Goal: Find specific page/section: Find specific page/section

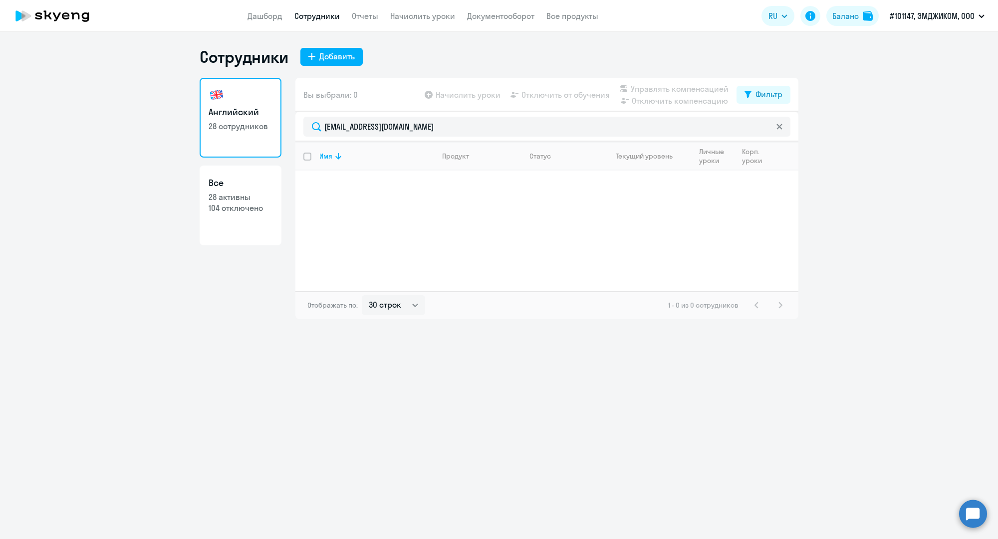
select select "30"
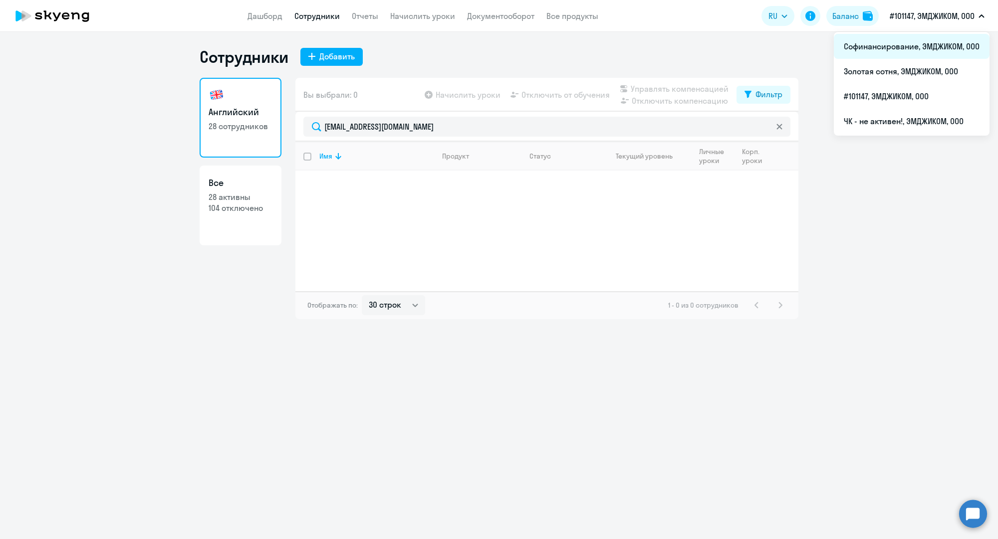
click at [893, 43] on li "Софинансирование, ЭМДЖИКОМ, ООО" at bounding box center [912, 46] width 156 height 25
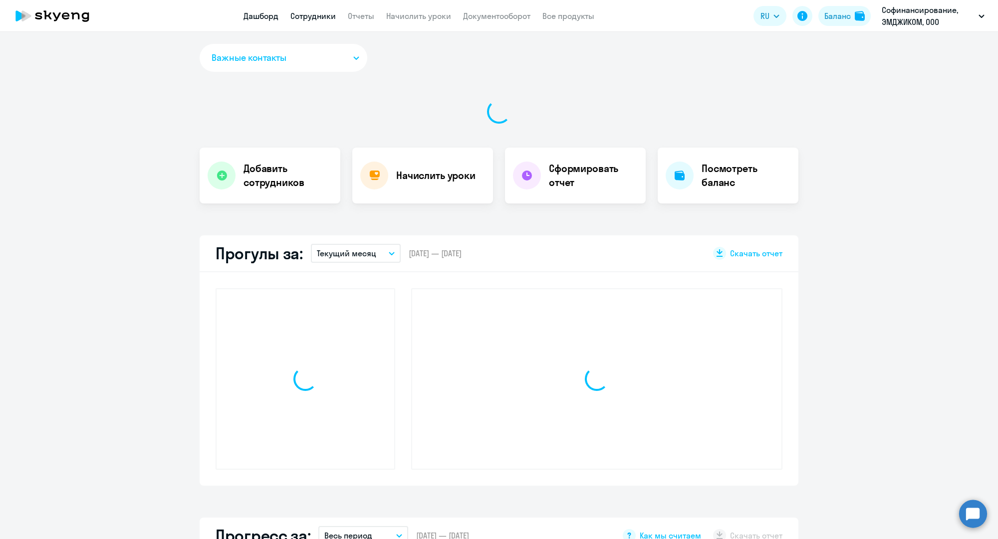
drag, startPoint x: 332, startPoint y: 14, endPoint x: 327, endPoint y: 16, distance: 5.4
click at [327, 16] on link "Сотрудники" at bounding box center [312, 16] width 45 height 10
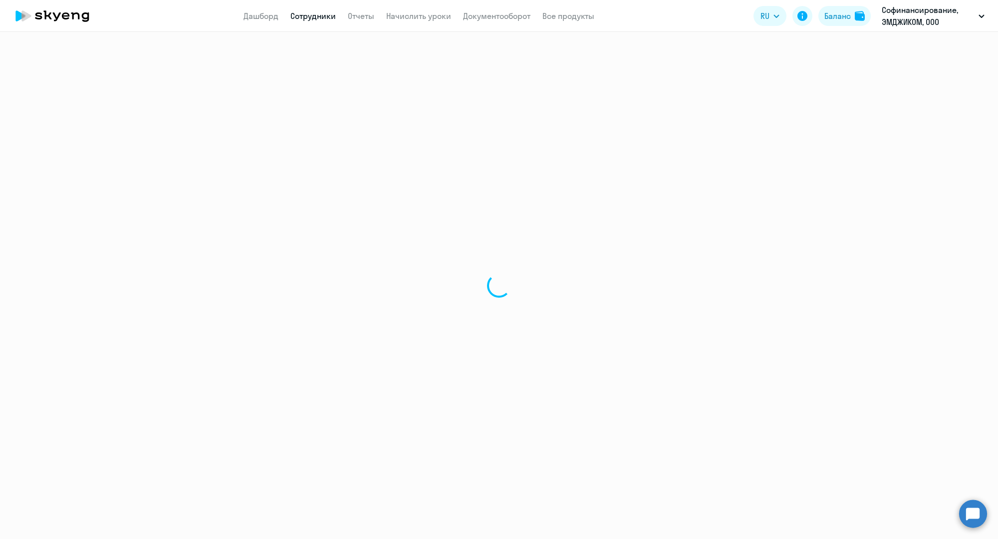
select select "30"
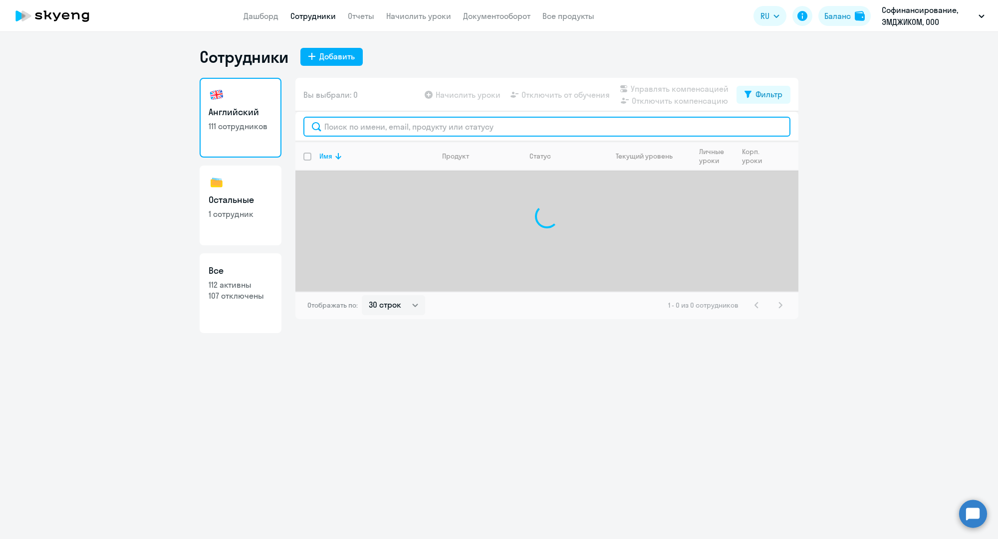
click at [366, 127] on input "text" at bounding box center [546, 127] width 487 height 20
paste input "[EMAIL_ADDRESS][DOMAIN_NAME]"
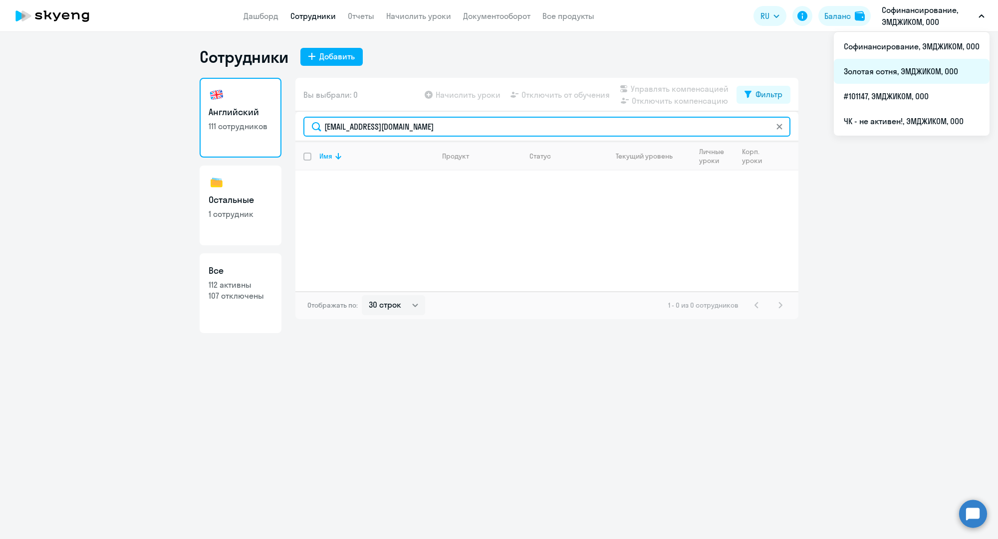
type input "[EMAIL_ADDRESS][DOMAIN_NAME]"
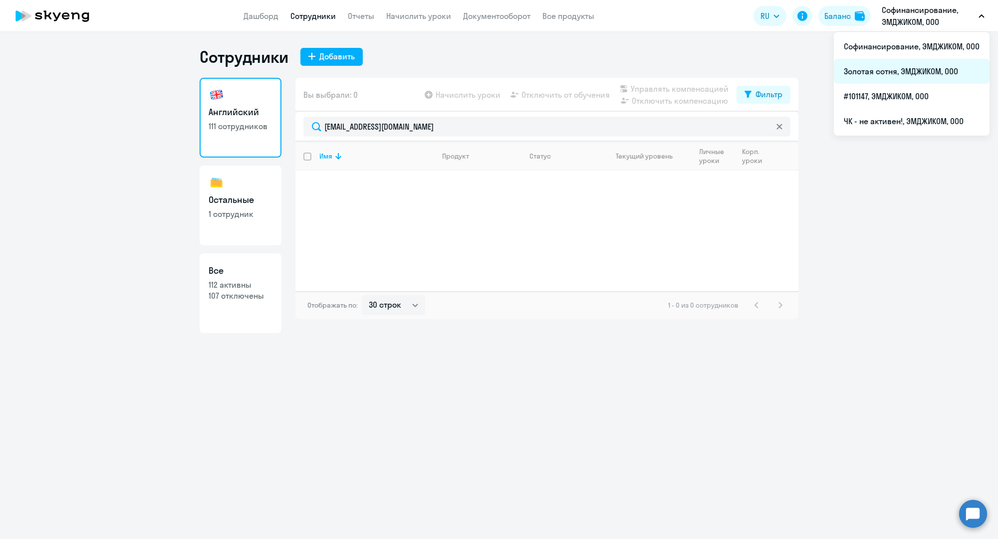
click at [874, 69] on li "Золотая сотня, ЭМДЖИКОМ, ООО" at bounding box center [912, 71] width 156 height 25
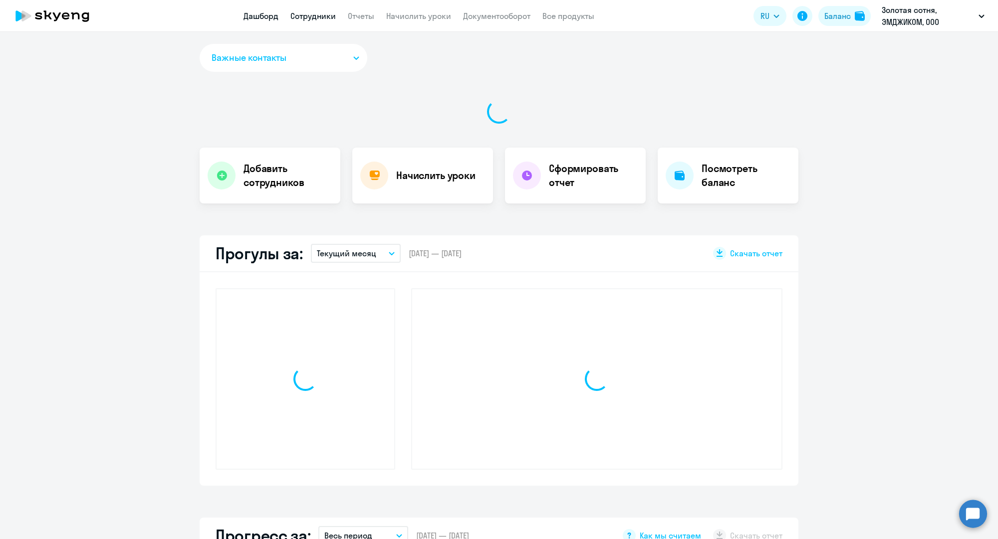
click at [300, 11] on link "Сотрудники" at bounding box center [312, 16] width 45 height 10
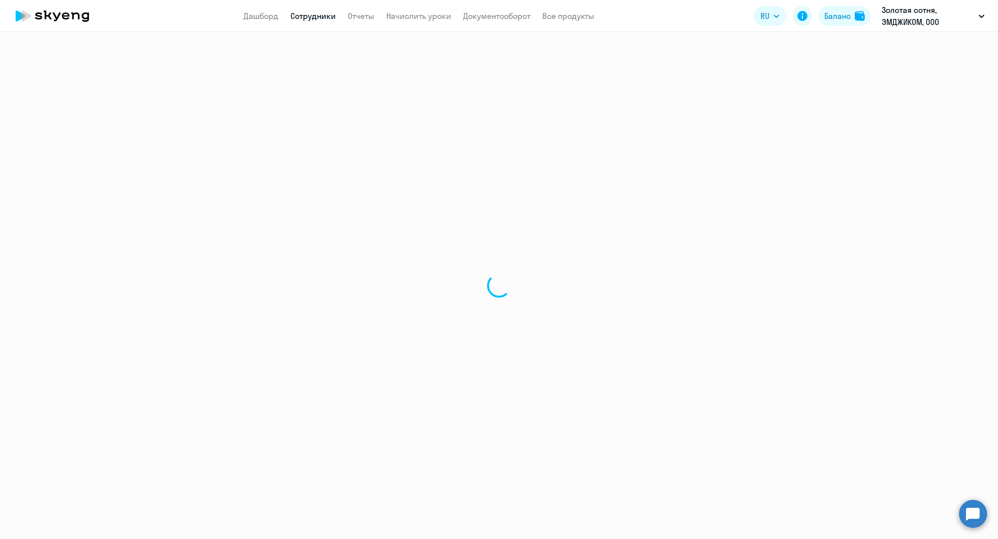
select select "30"
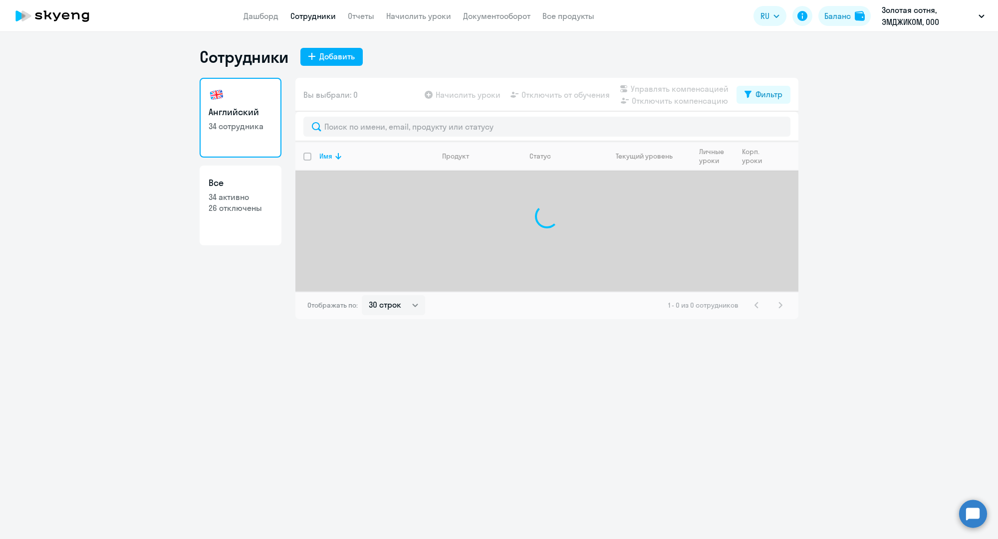
click at [353, 115] on div at bounding box center [546, 127] width 503 height 30
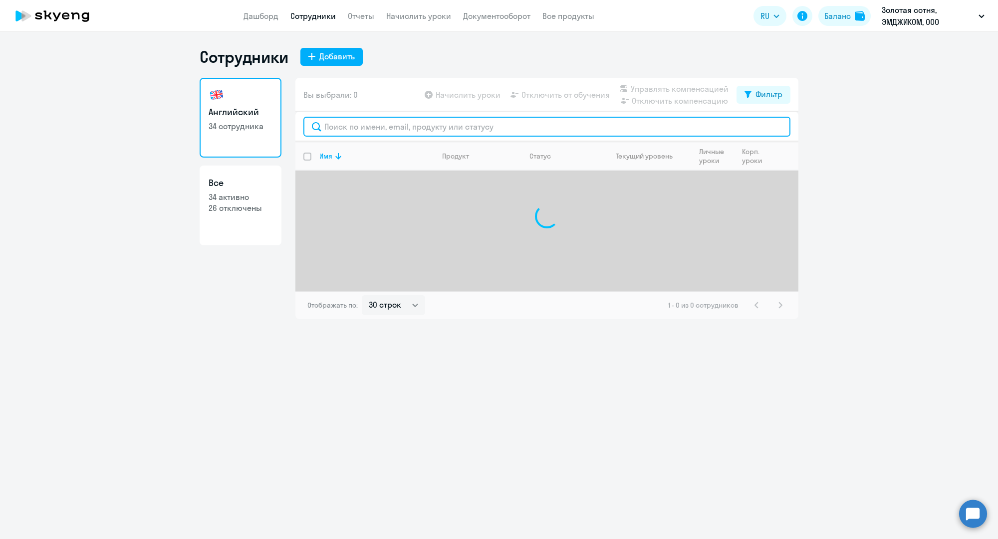
click at [353, 119] on input "text" at bounding box center [546, 127] width 487 height 20
click at [353, 120] on input "text" at bounding box center [546, 127] width 487 height 20
paste input "[EMAIL_ADDRESS][DOMAIN_NAME]"
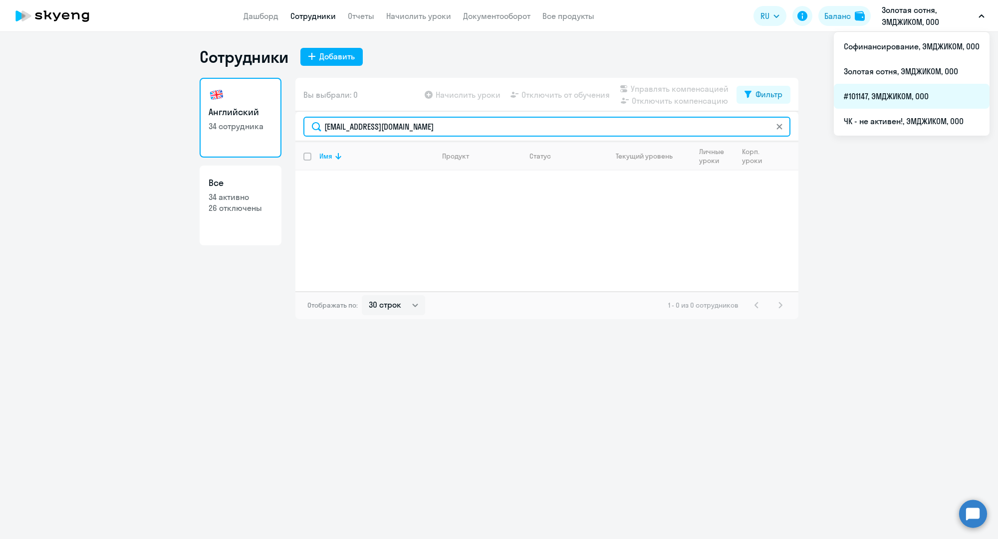
type input "[EMAIL_ADDRESS][DOMAIN_NAME]"
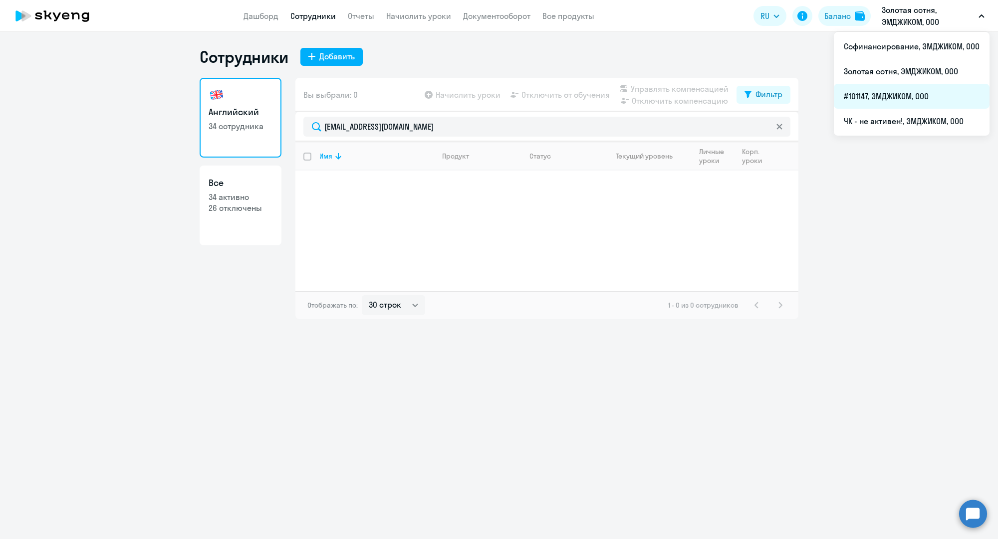
click at [880, 87] on li "#101147, ЭМДЖИКОМ, ООО" at bounding box center [912, 96] width 156 height 25
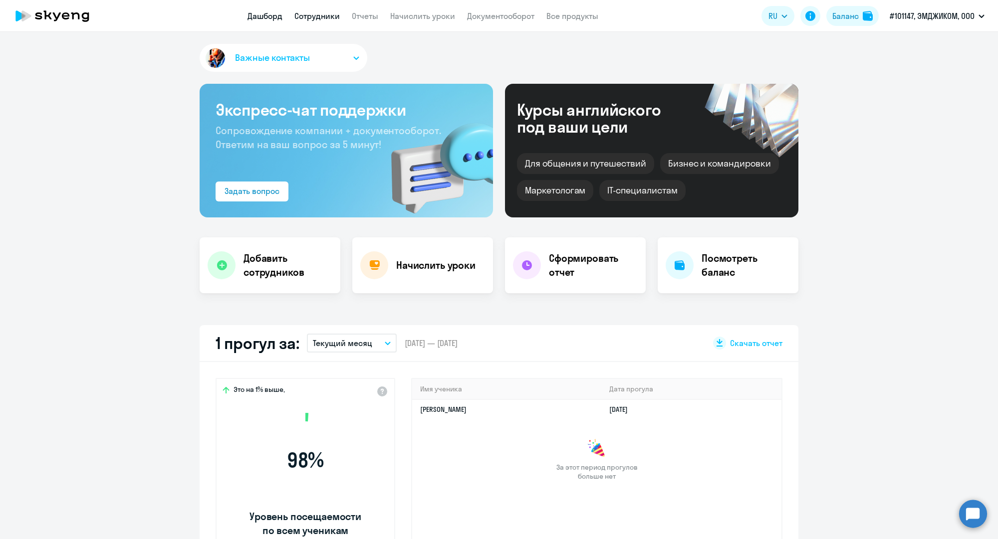
click at [328, 12] on link "Сотрудники" at bounding box center [316, 16] width 45 height 10
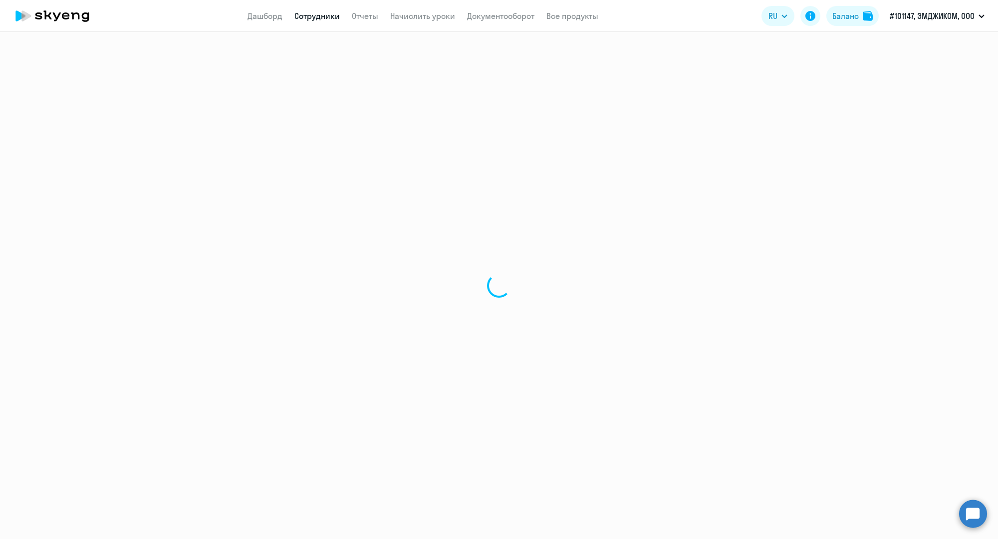
select select "30"
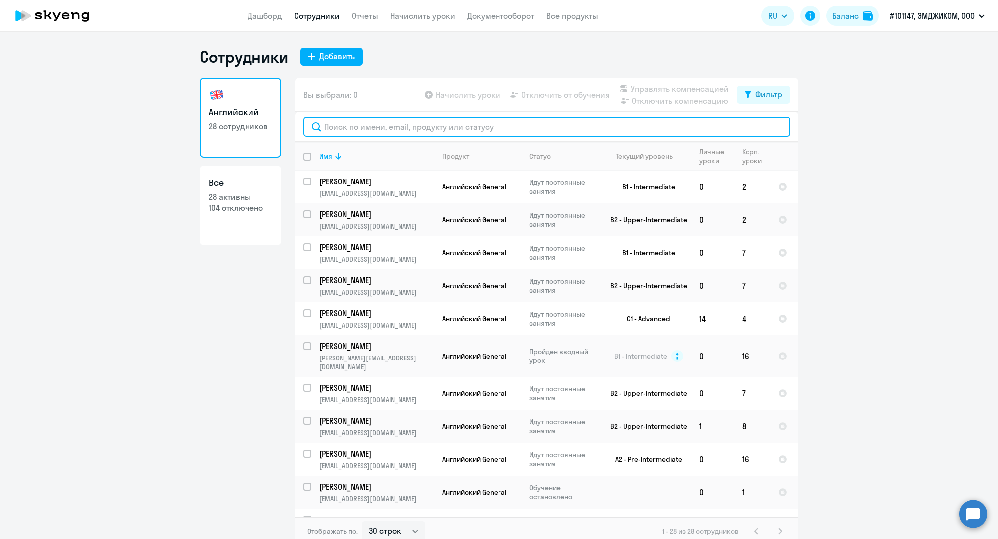
click at [352, 127] on input "text" at bounding box center [546, 127] width 487 height 20
paste input "[EMAIL_ADDRESS][DOMAIN_NAME]"
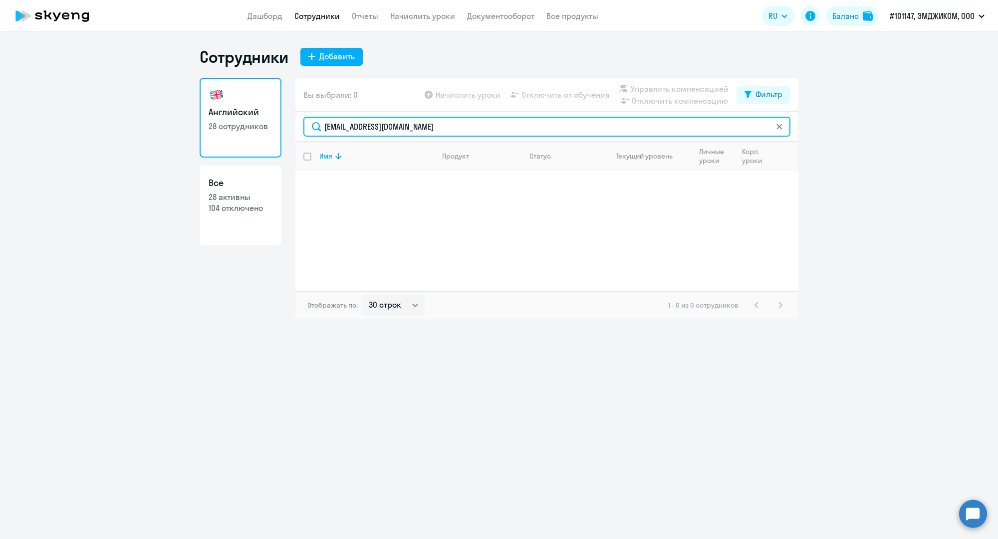
type input "[EMAIL_ADDRESS][DOMAIN_NAME]"
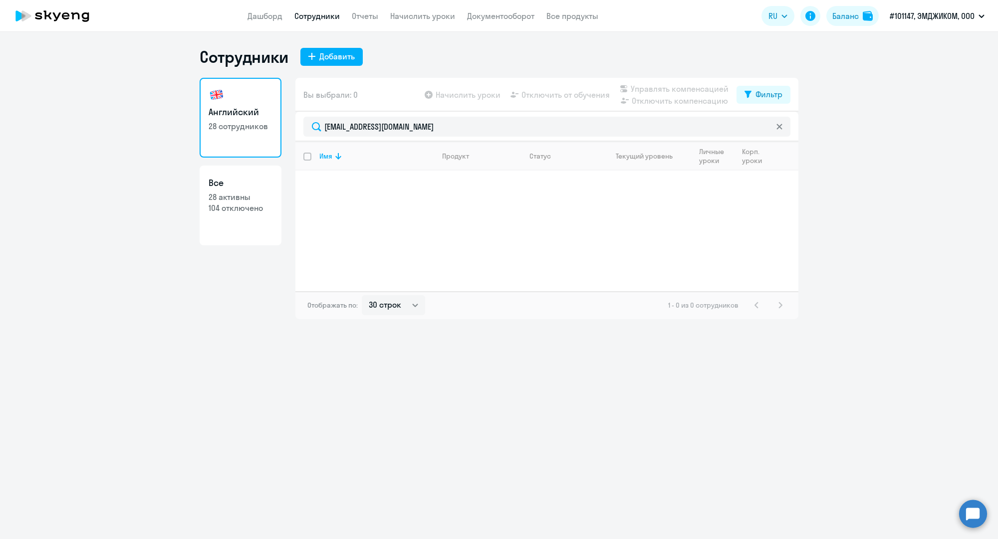
click at [324, 15] on link "Сотрудники" at bounding box center [316, 16] width 45 height 10
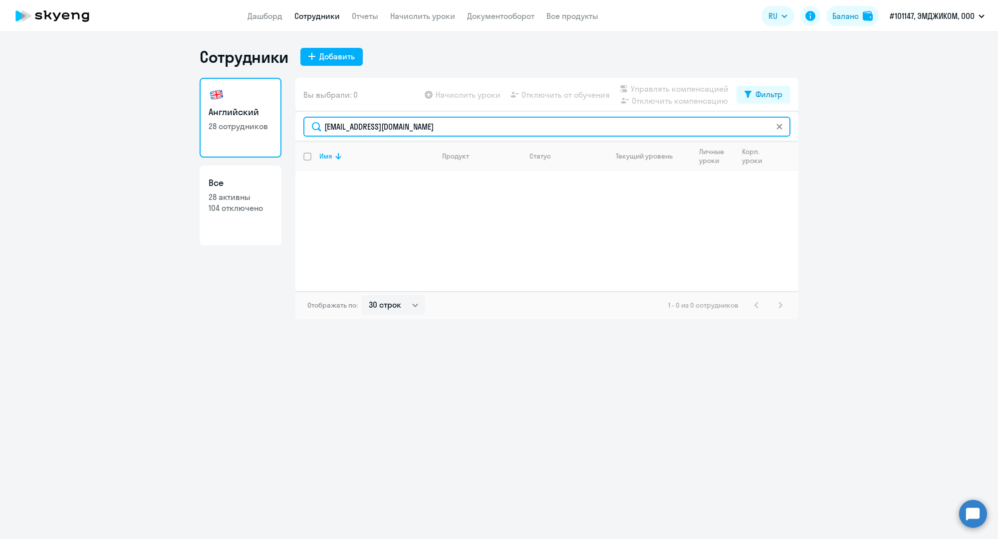
click at [403, 120] on input "[EMAIL_ADDRESS][DOMAIN_NAME]" at bounding box center [546, 127] width 487 height 20
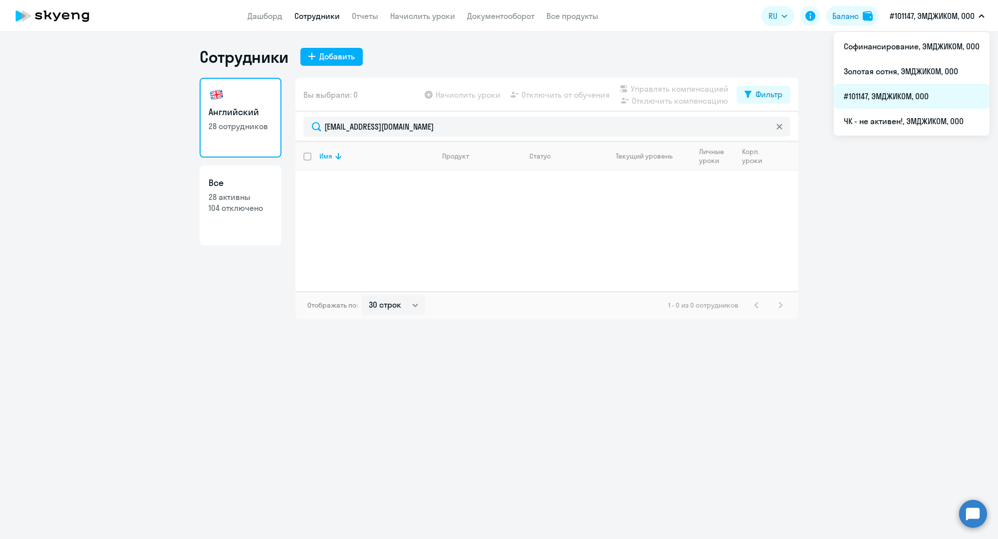
click at [906, 93] on li "#101147, ЭМДЖИКОМ, ООО" at bounding box center [912, 96] width 156 height 25
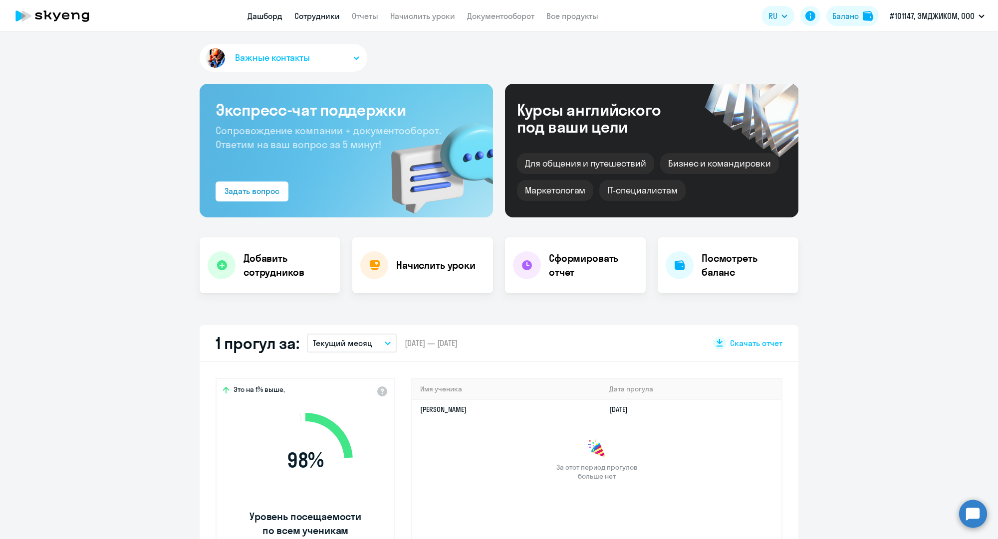
click at [337, 11] on link "Сотрудники" at bounding box center [316, 16] width 45 height 10
select select "30"
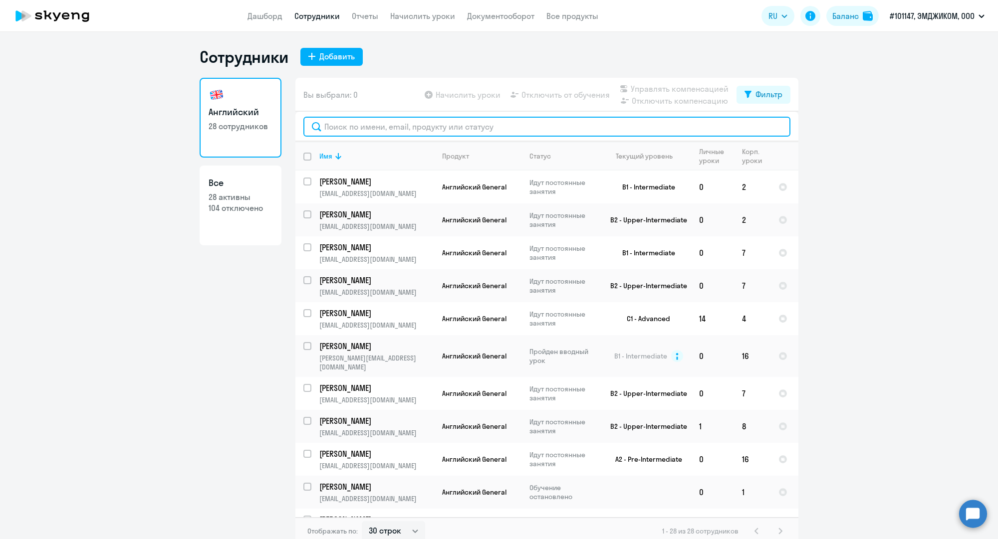
click at [370, 127] on input "text" at bounding box center [546, 127] width 487 height 20
paste input "[EMAIL_ADDRESS][DOMAIN_NAME]"
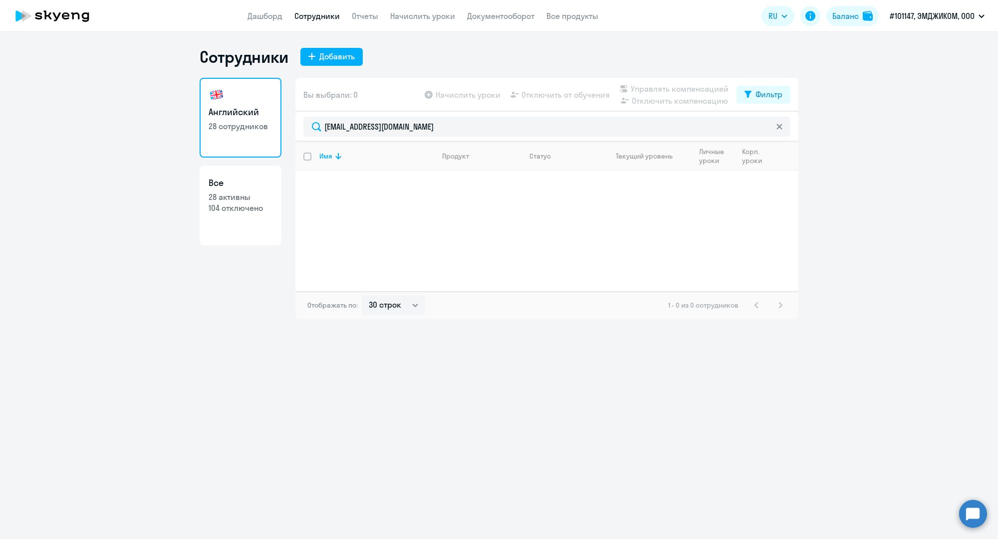
click at [314, 16] on link "Сотрудники" at bounding box center [316, 16] width 45 height 10
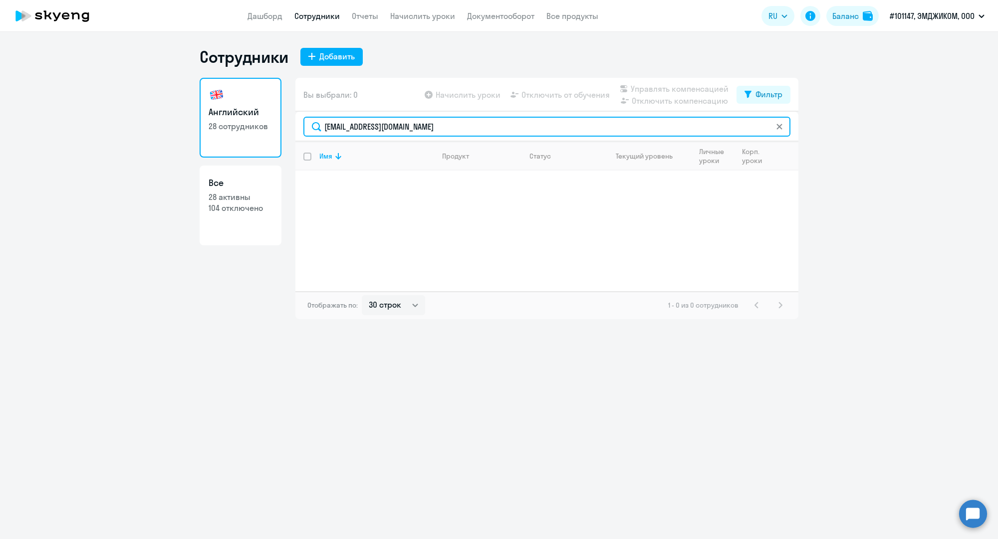
click at [364, 125] on input "[EMAIL_ADDRESS][DOMAIN_NAME]" at bounding box center [546, 127] width 487 height 20
paste input "ir.bublikova"
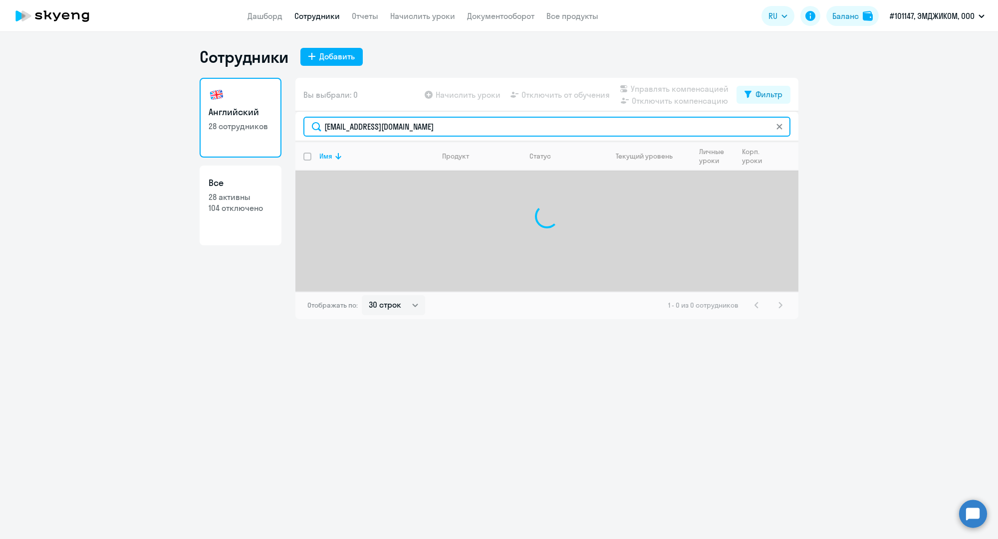
type input "[EMAIL_ADDRESS][DOMAIN_NAME]"
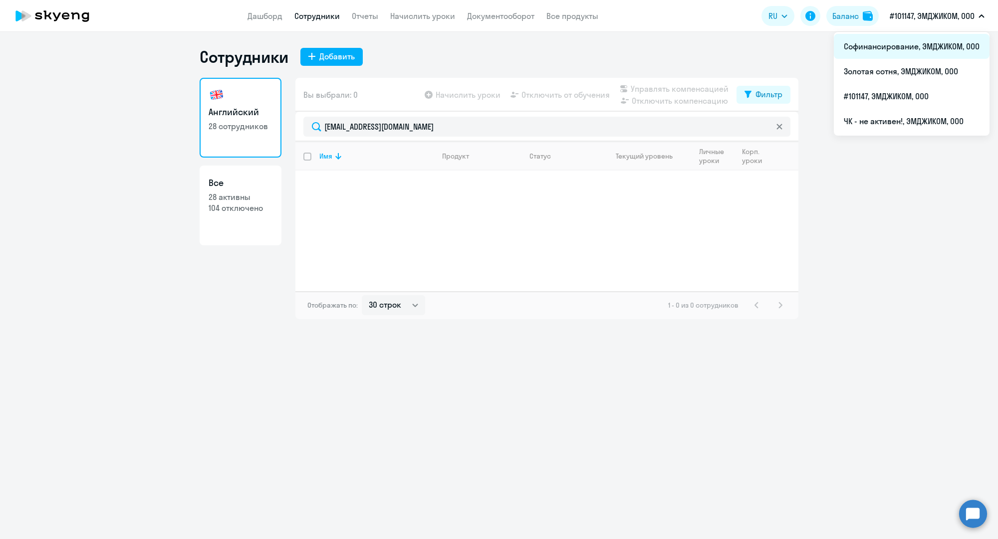
click at [893, 41] on li "Софинансирование, ЭМДЖИКОМ, ООО" at bounding box center [912, 46] width 156 height 25
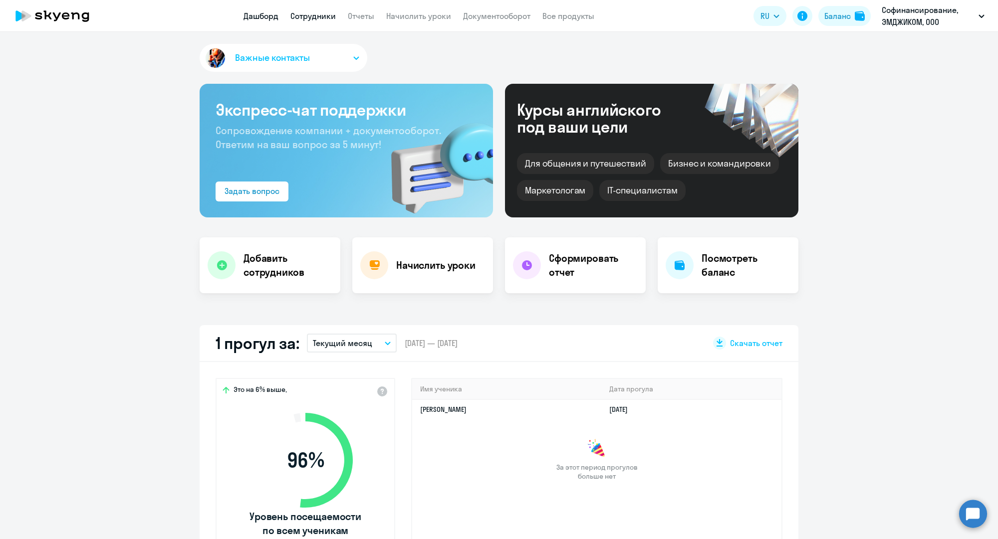
click at [318, 19] on link "Сотрудники" at bounding box center [312, 16] width 45 height 10
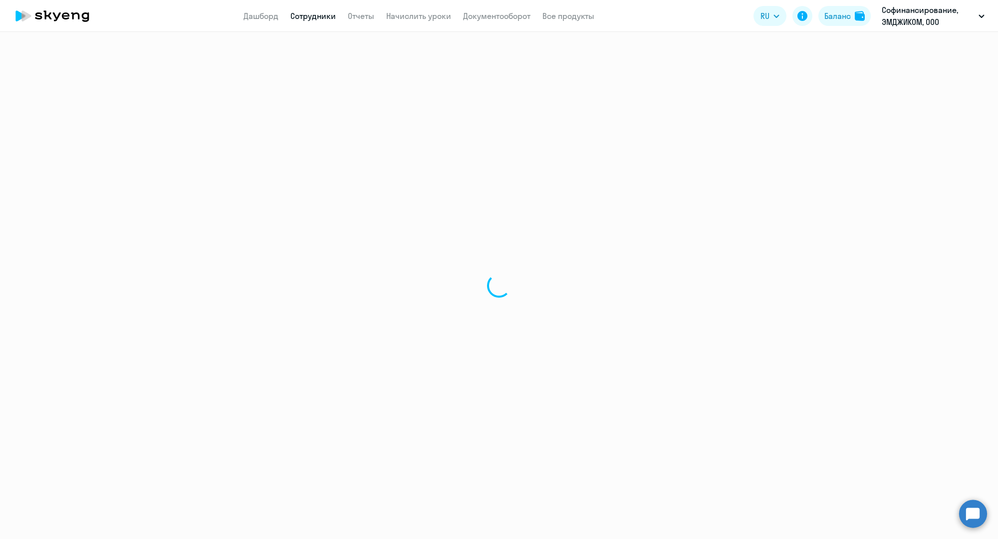
select select "30"
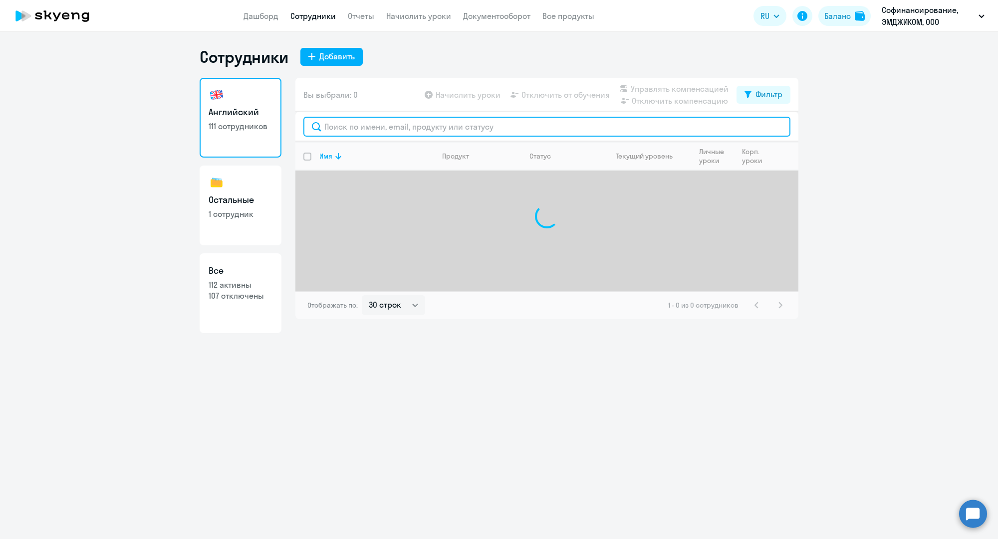
click at [388, 126] on input "text" at bounding box center [546, 127] width 487 height 20
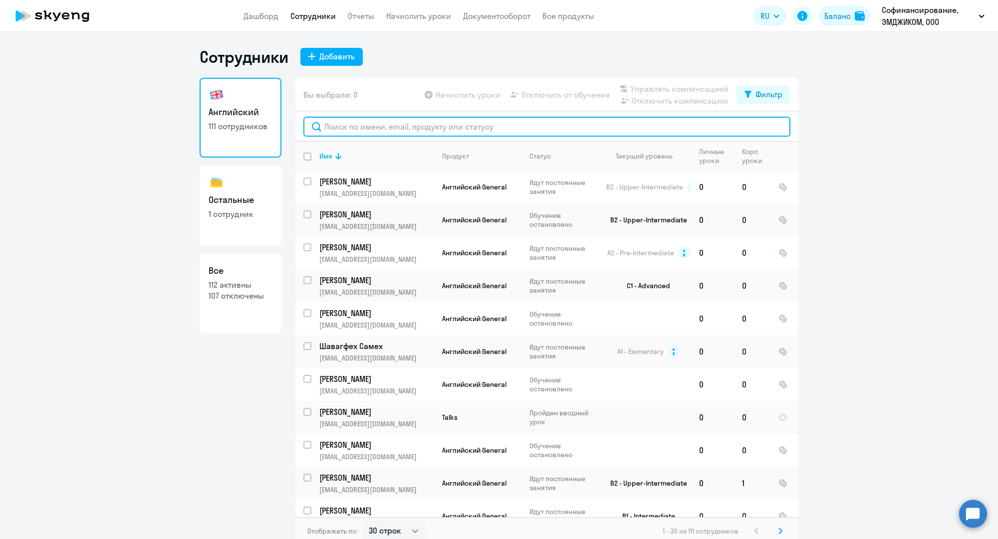
paste input "[EMAIL_ADDRESS][DOMAIN_NAME]"
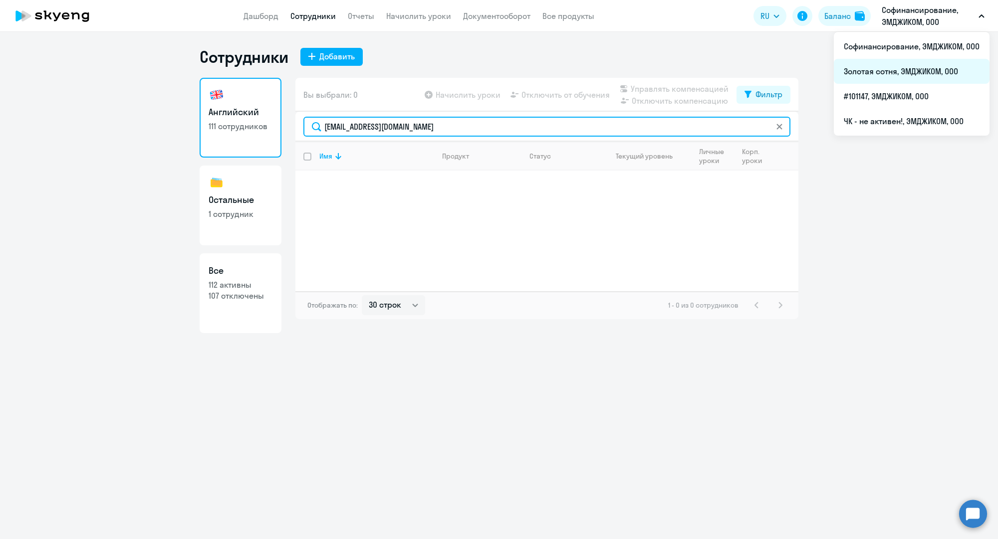
type input "[EMAIL_ADDRESS][DOMAIN_NAME]"
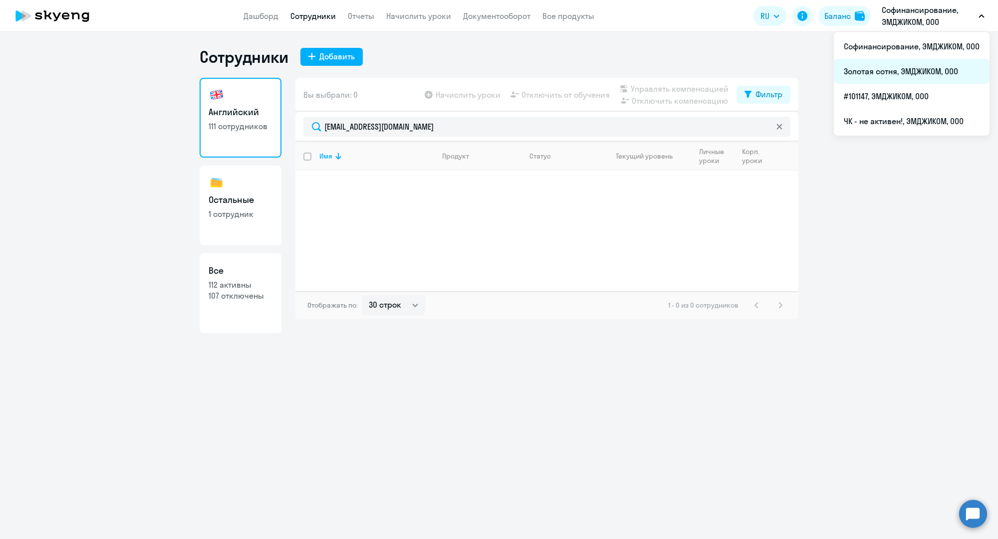
click at [874, 67] on li "Золотая сотня, ЭМДЖИКОМ, ООО" at bounding box center [912, 71] width 156 height 25
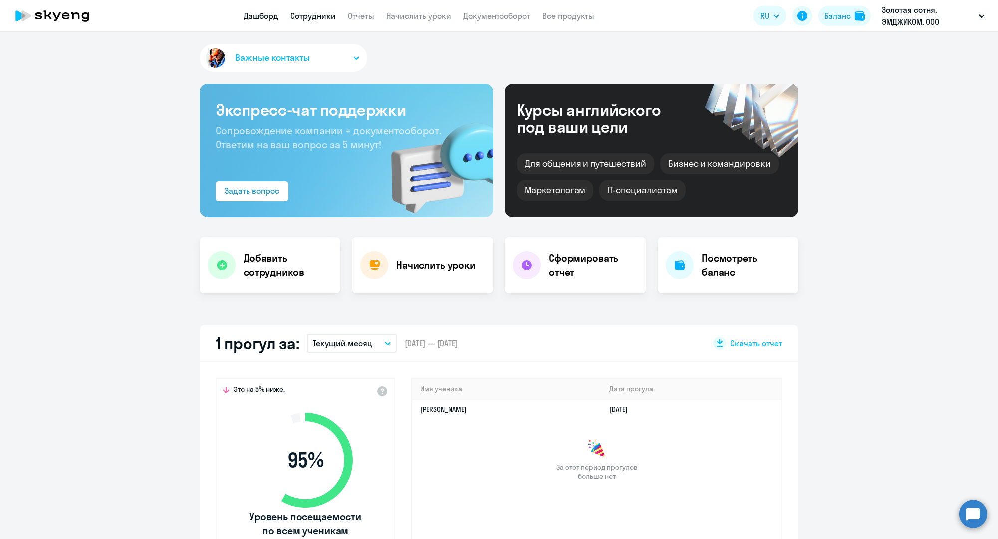
click at [328, 14] on link "Сотрудники" at bounding box center [312, 16] width 45 height 10
select select "30"
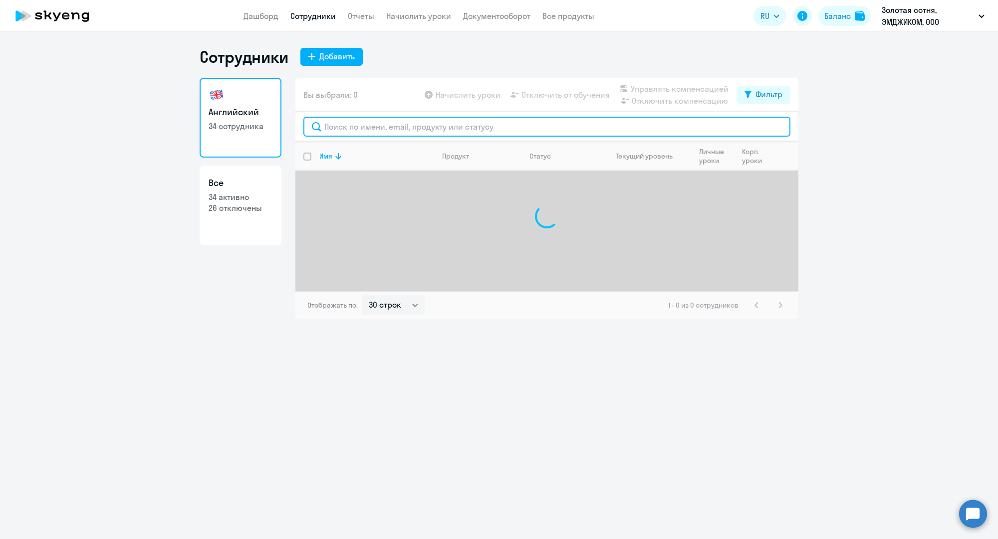
click at [372, 121] on input "text" at bounding box center [546, 127] width 487 height 20
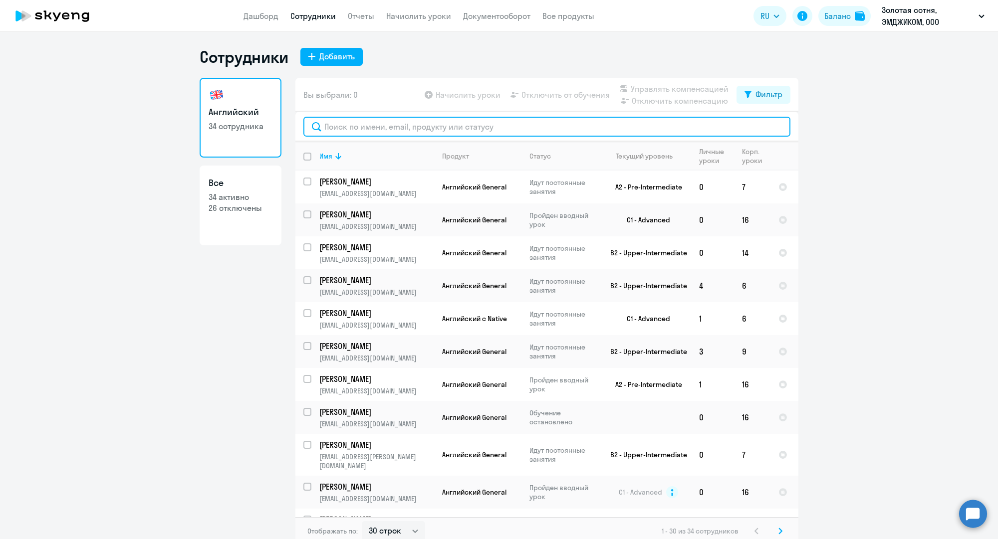
paste input "[EMAIL_ADDRESS][DOMAIN_NAME]"
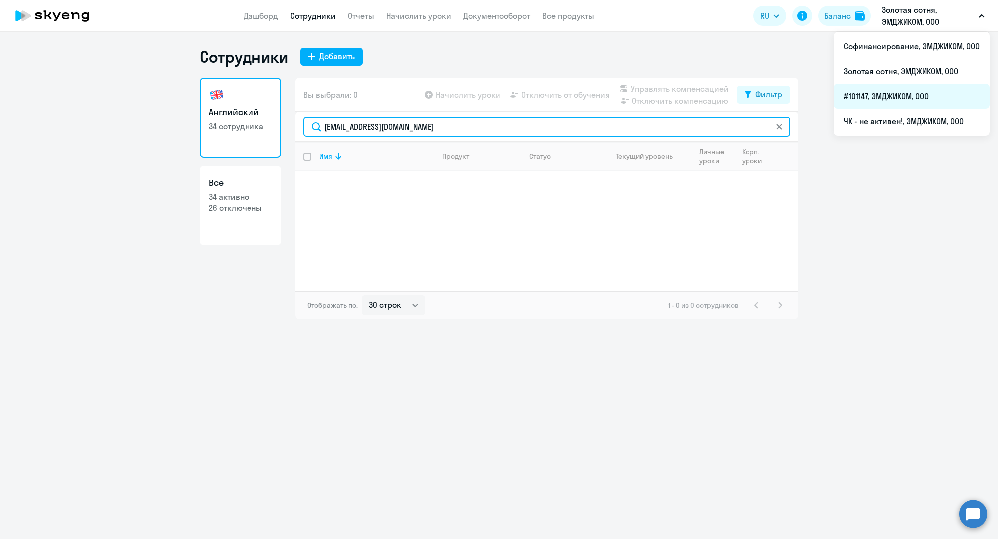
type input "[EMAIL_ADDRESS][DOMAIN_NAME]"
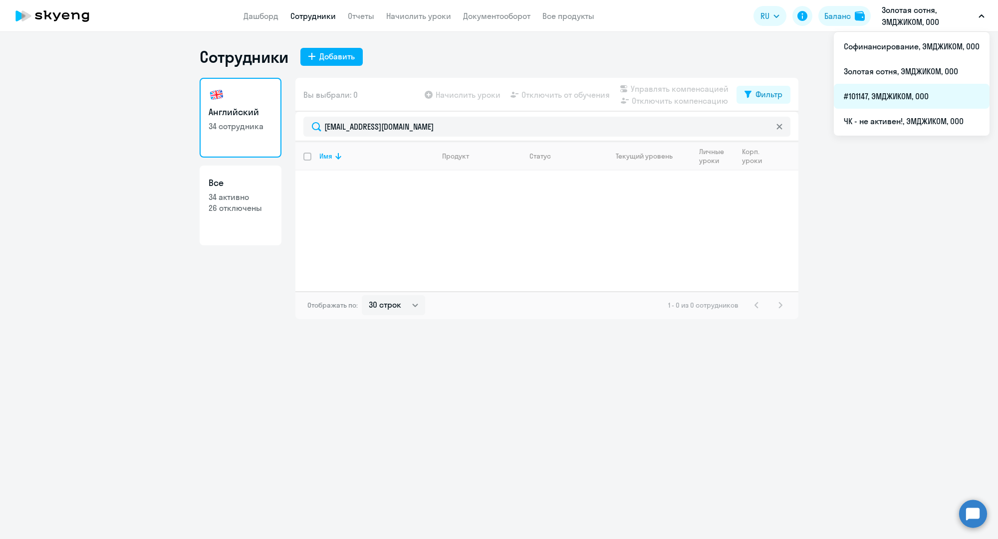
click at [863, 98] on li "#101147, ЭМДЖИКОМ, ООО" at bounding box center [912, 96] width 156 height 25
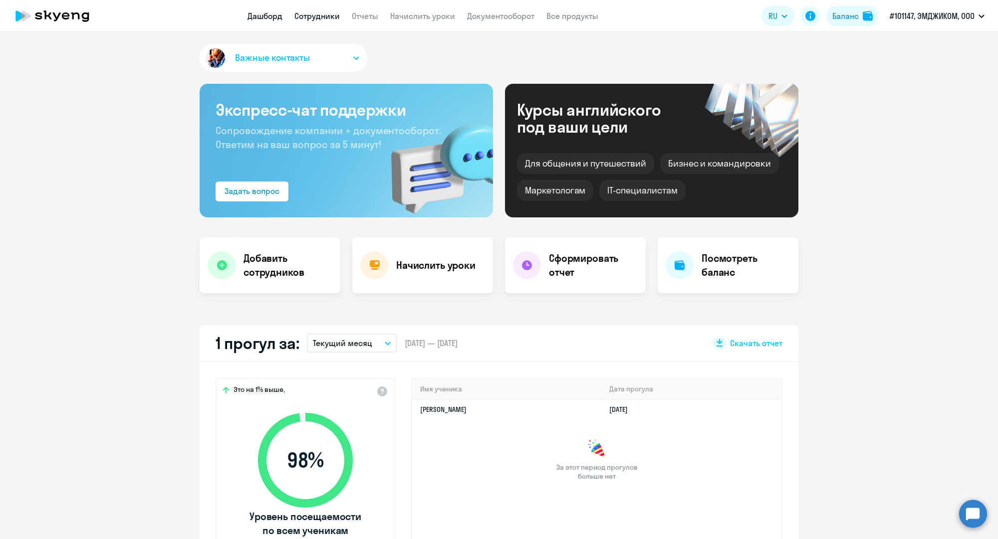
click at [309, 11] on link "Сотрудники" at bounding box center [316, 16] width 45 height 10
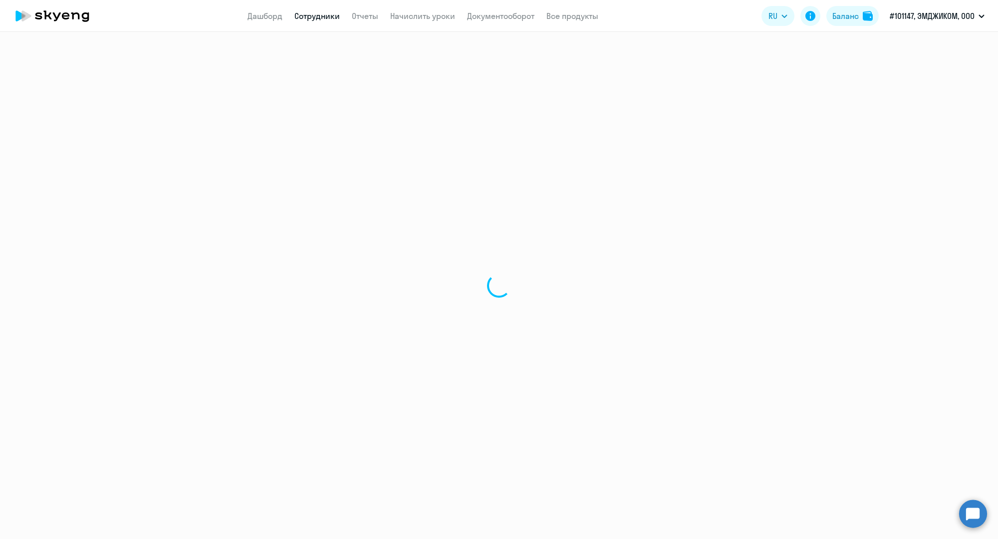
select select "30"
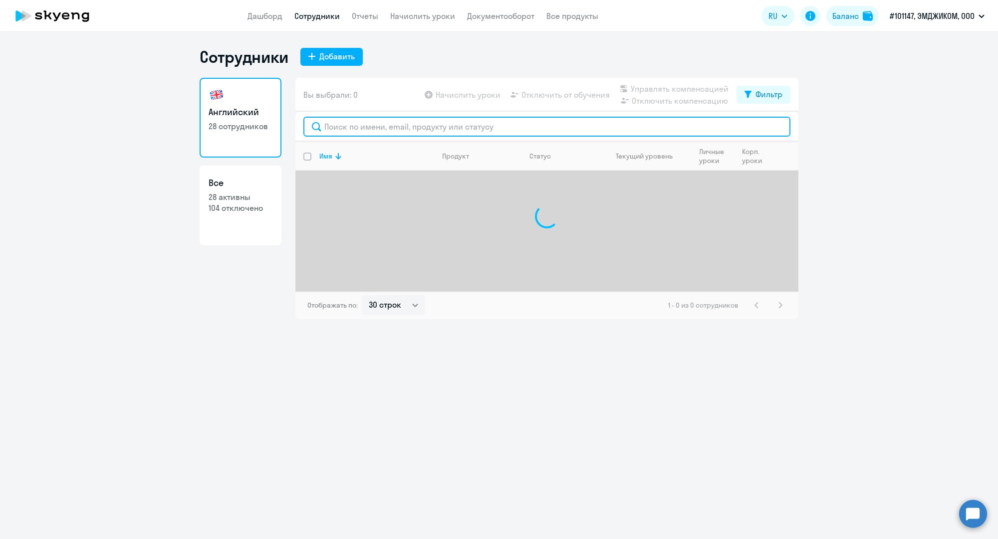
click at [400, 129] on input "text" at bounding box center [546, 127] width 487 height 20
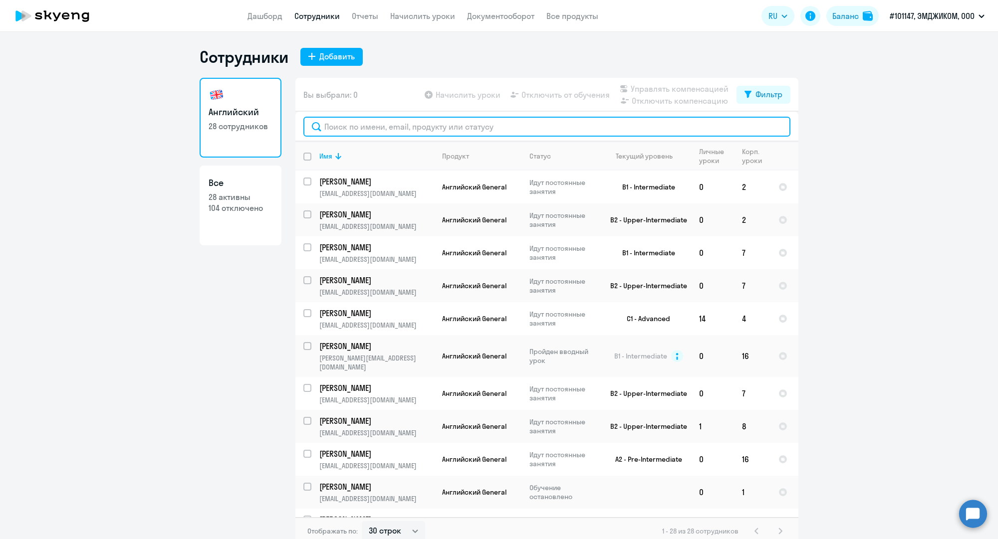
paste input "[EMAIL_ADDRESS][DOMAIN_NAME]"
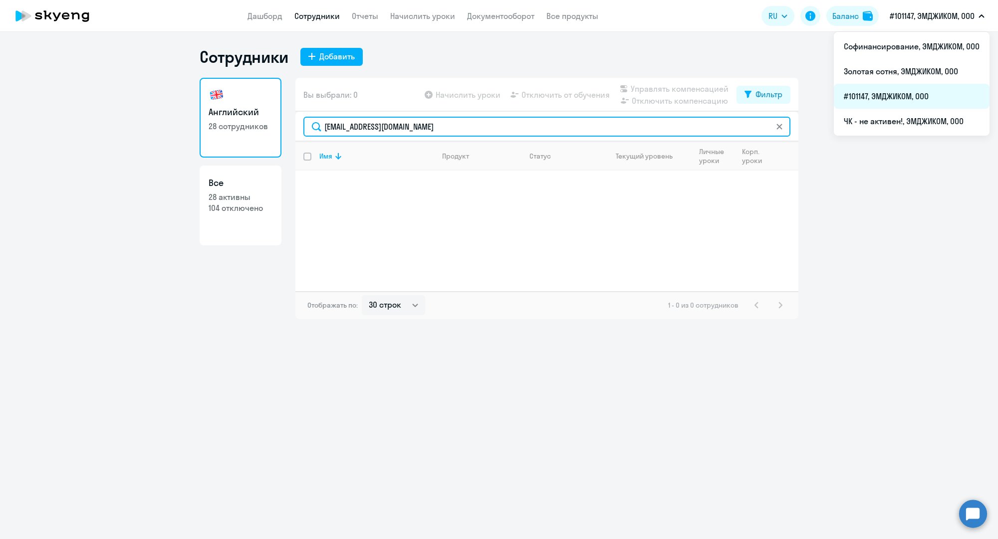
type input "[EMAIL_ADDRESS][DOMAIN_NAME]"
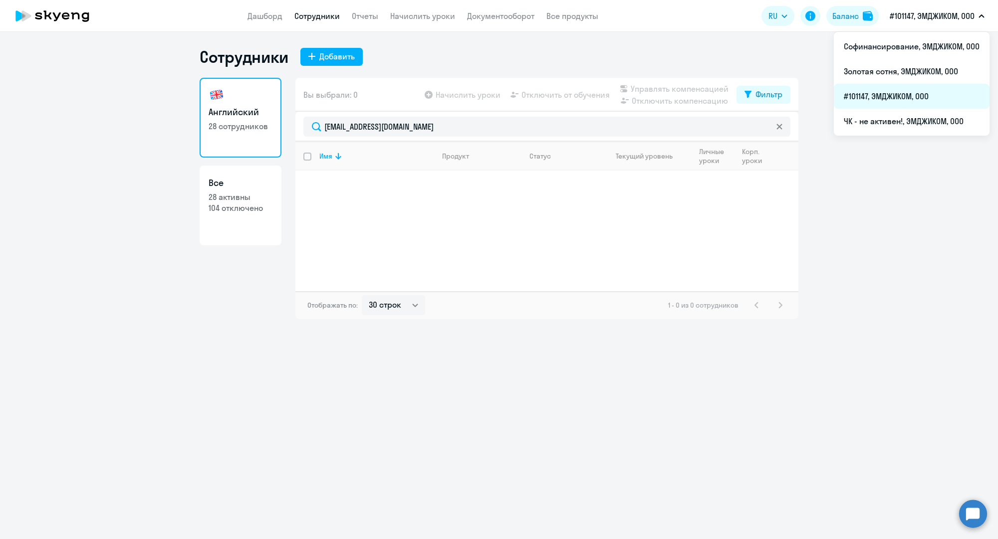
click at [877, 95] on li "#101147, ЭМДЖИКОМ, ООО" at bounding box center [912, 96] width 156 height 25
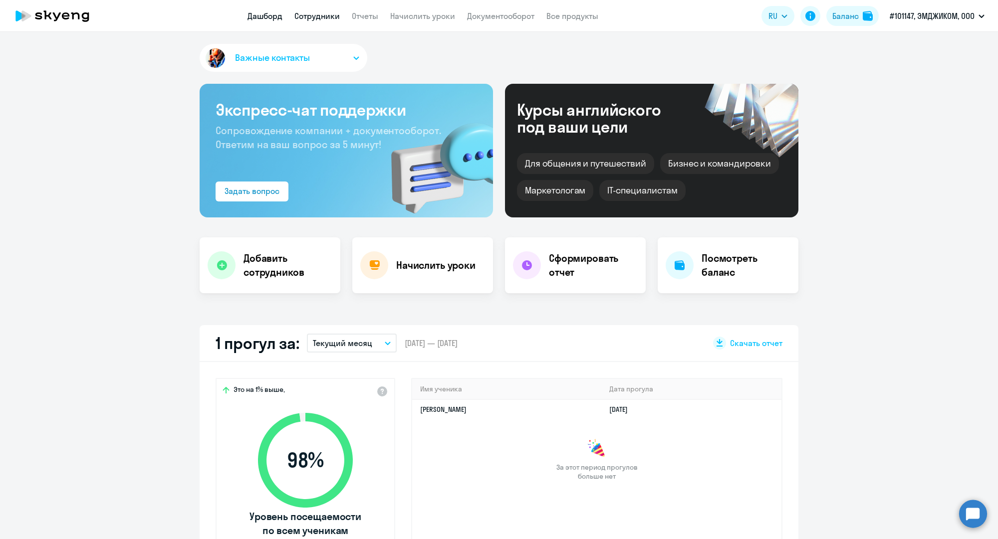
click at [302, 14] on link "Сотрудники" at bounding box center [316, 16] width 45 height 10
select select "30"
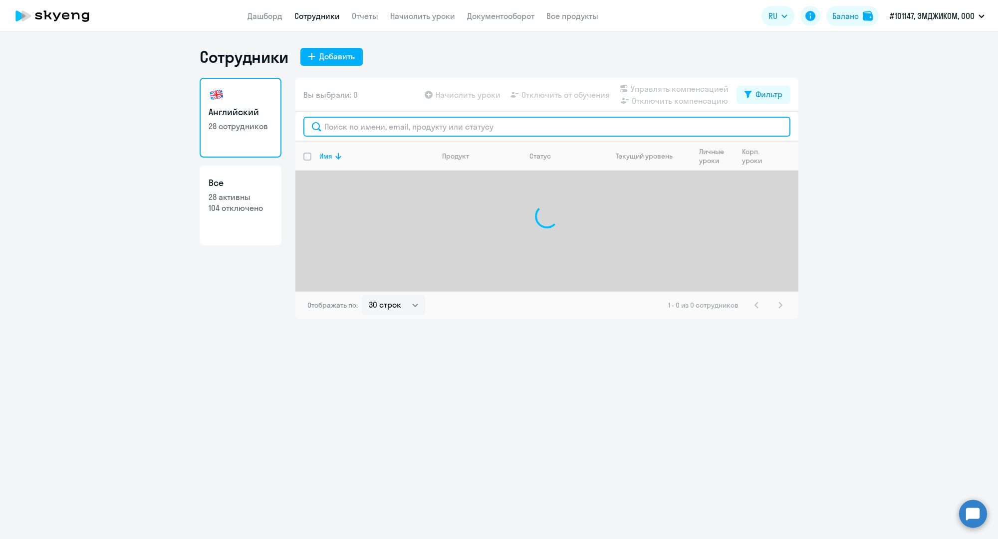
click at [376, 129] on input "text" at bounding box center [546, 127] width 487 height 20
paste input "[EMAIL_ADDRESS][DOMAIN_NAME]"
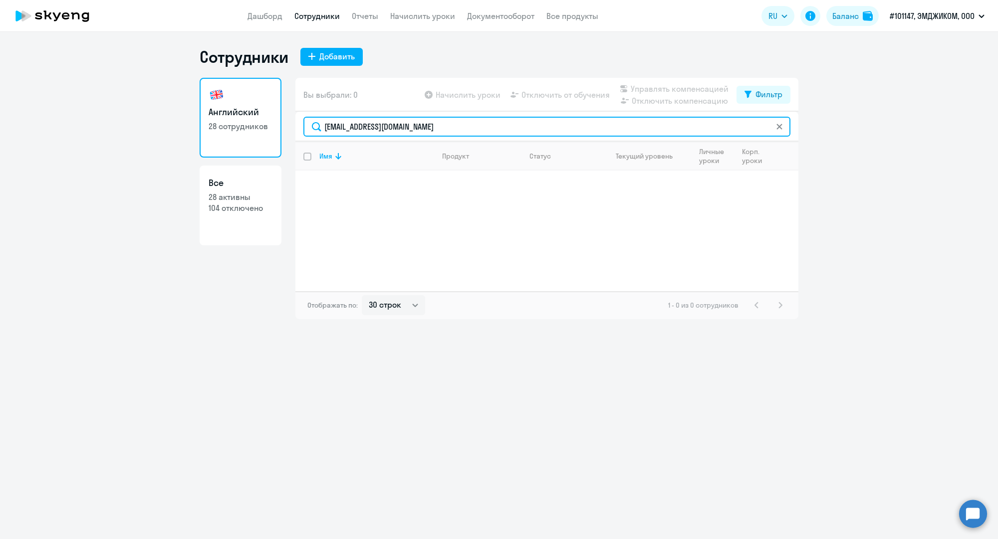
click at [366, 130] on input "[EMAIL_ADDRESS][DOMAIN_NAME]" at bounding box center [546, 127] width 487 height 20
paste input "p.[PERSON_NAME]"
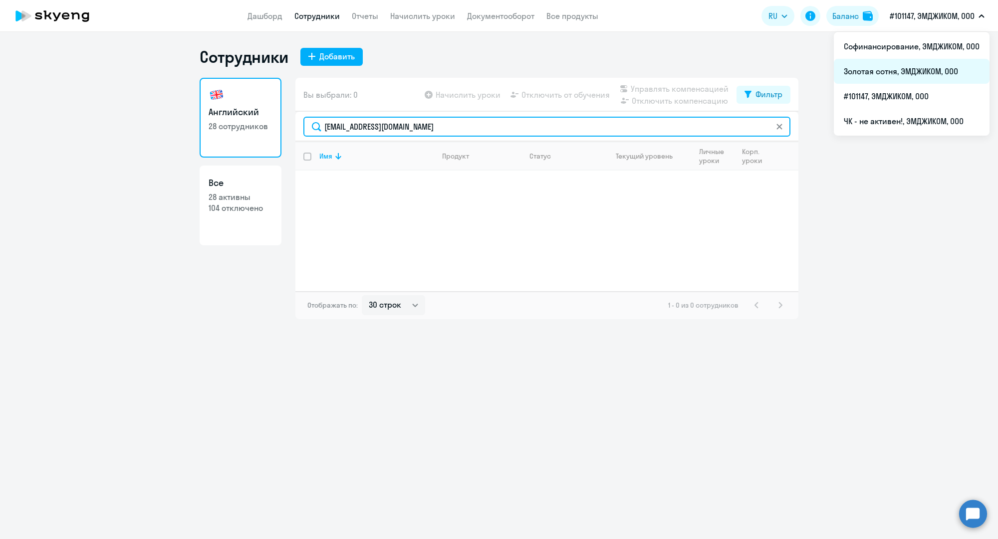
type input "[EMAIL_ADDRESS][DOMAIN_NAME]"
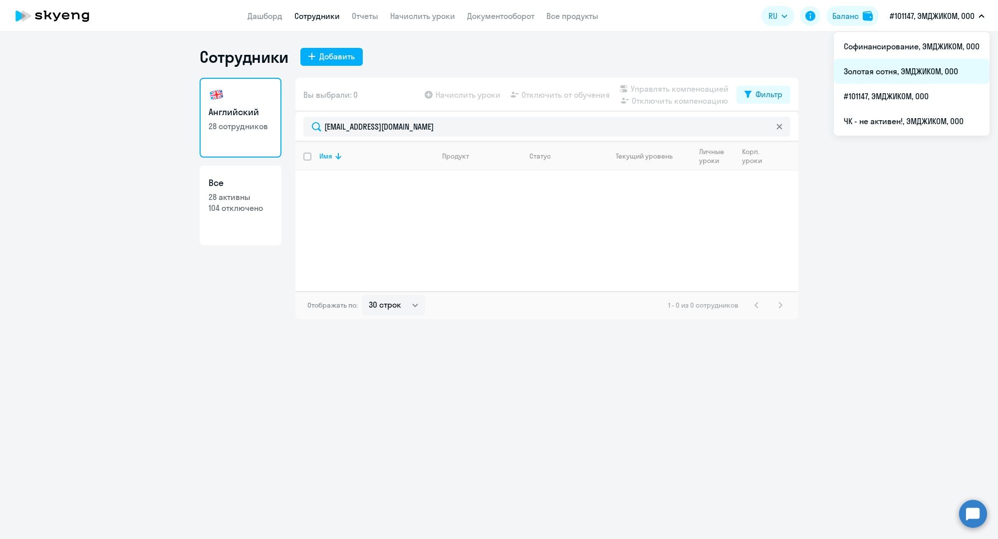
click at [875, 65] on li "Золотая сотня, ЭМДЖИКОМ, ООО" at bounding box center [912, 71] width 156 height 25
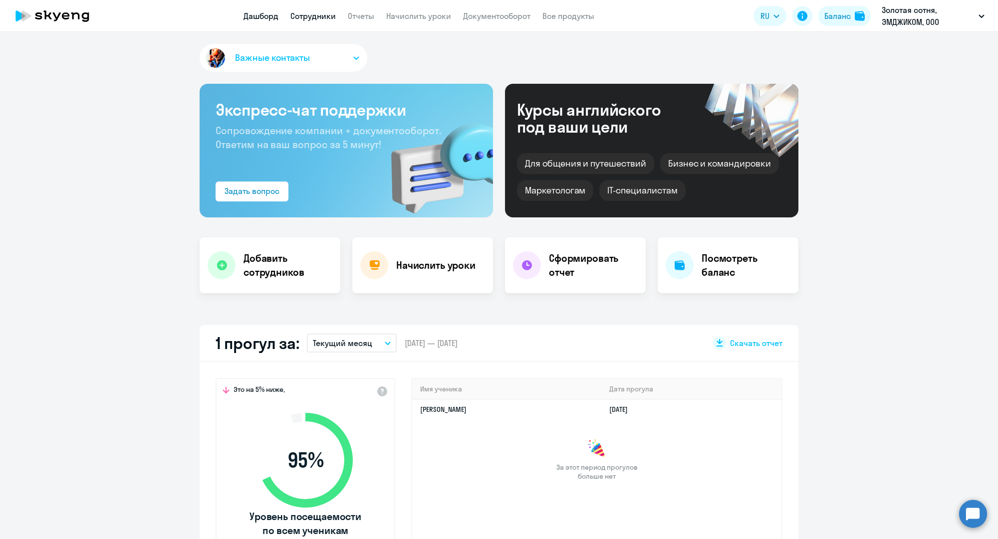
click at [317, 18] on link "Сотрудники" at bounding box center [312, 16] width 45 height 10
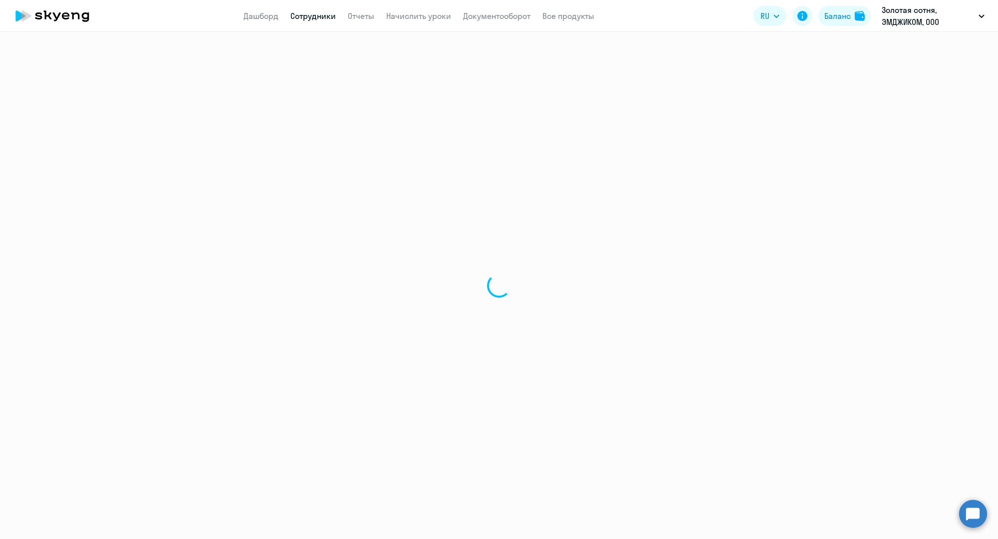
select select "30"
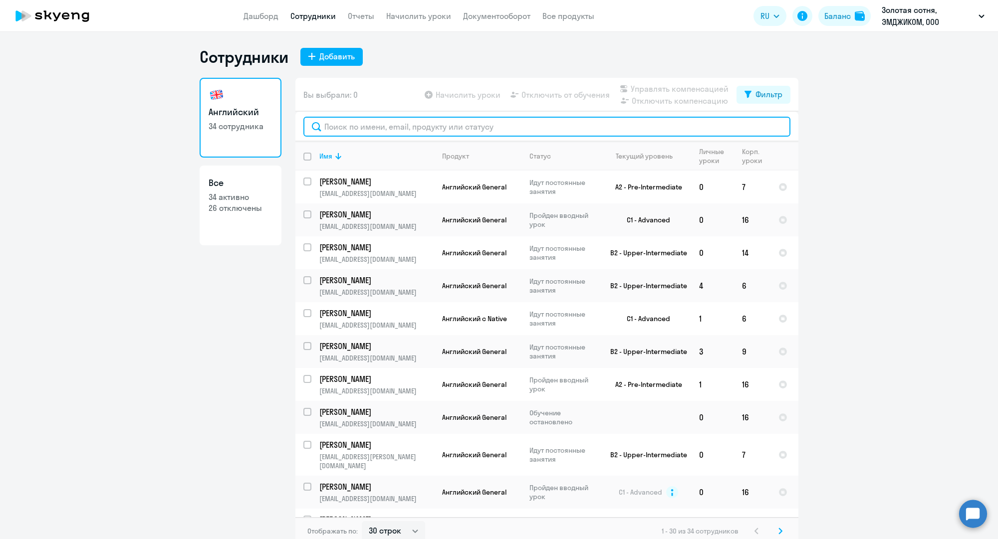
click at [389, 120] on input "text" at bounding box center [546, 127] width 487 height 20
paste input "[EMAIL_ADDRESS][DOMAIN_NAME]"
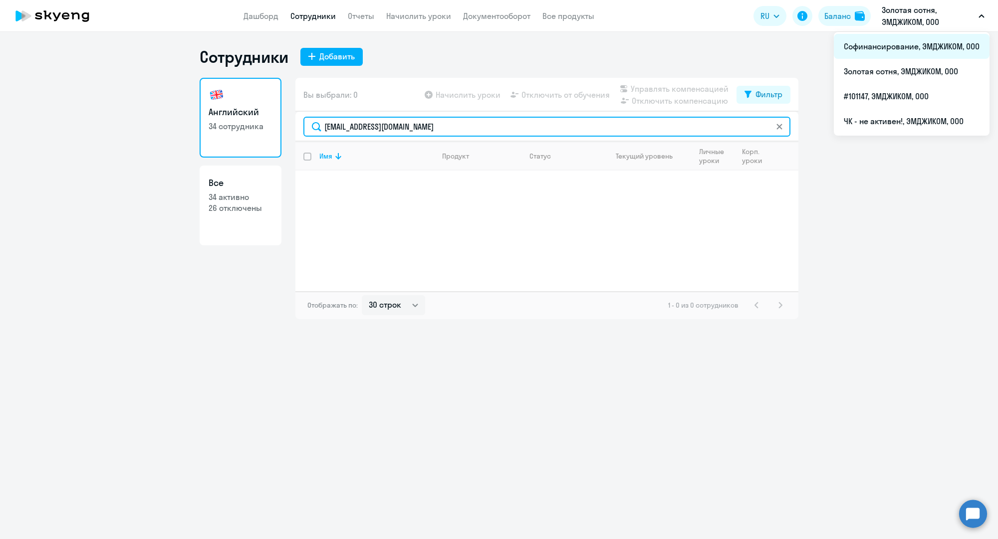
type input "[EMAIL_ADDRESS][DOMAIN_NAME]"
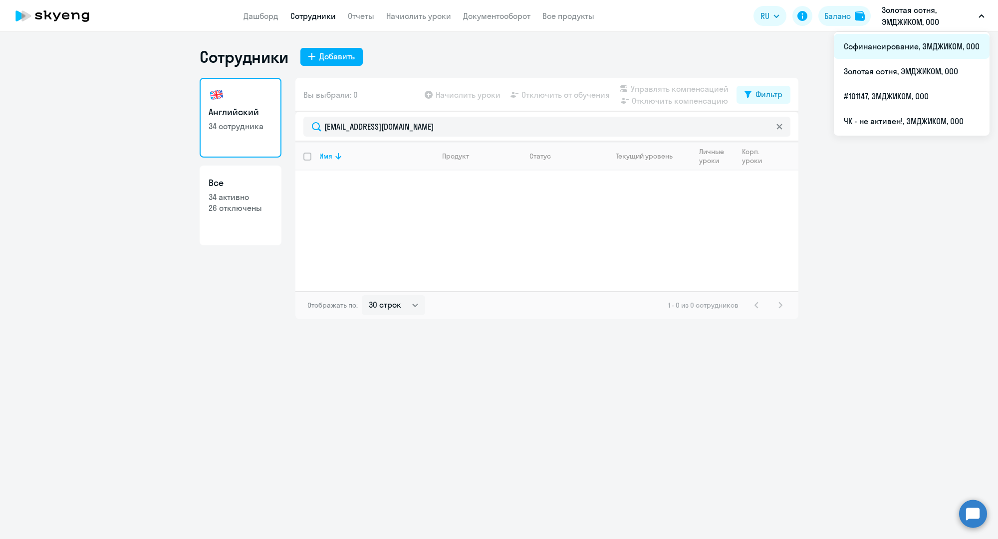
click at [878, 50] on li "Софинансирование, ЭМДЖИКОМ, ООО" at bounding box center [912, 46] width 156 height 25
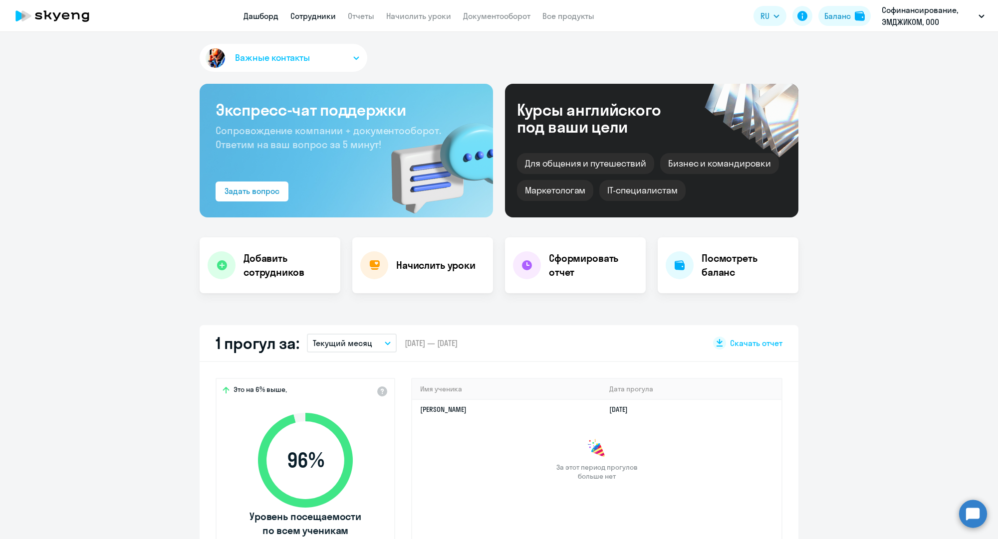
click at [308, 18] on link "Сотрудники" at bounding box center [312, 16] width 45 height 10
select select "30"
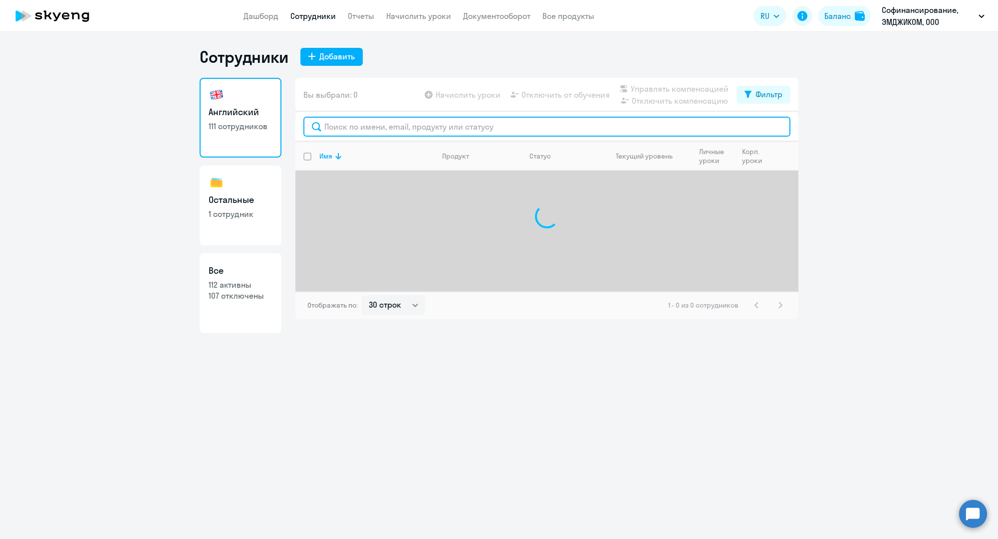
click at [349, 129] on input "text" at bounding box center [546, 127] width 487 height 20
paste input "[EMAIL_ADDRESS][DOMAIN_NAME]"
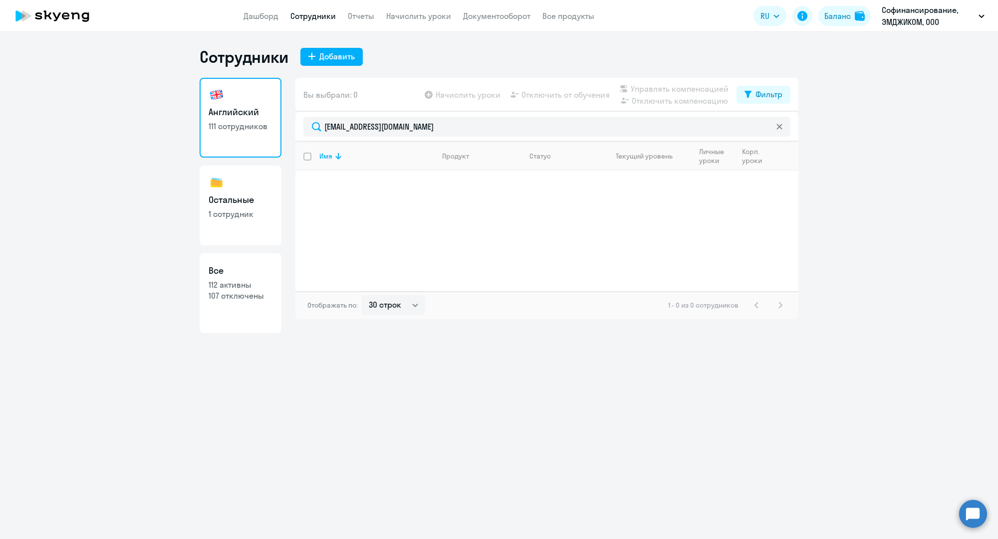
click at [331, 18] on link "Сотрудники" at bounding box center [312, 16] width 45 height 10
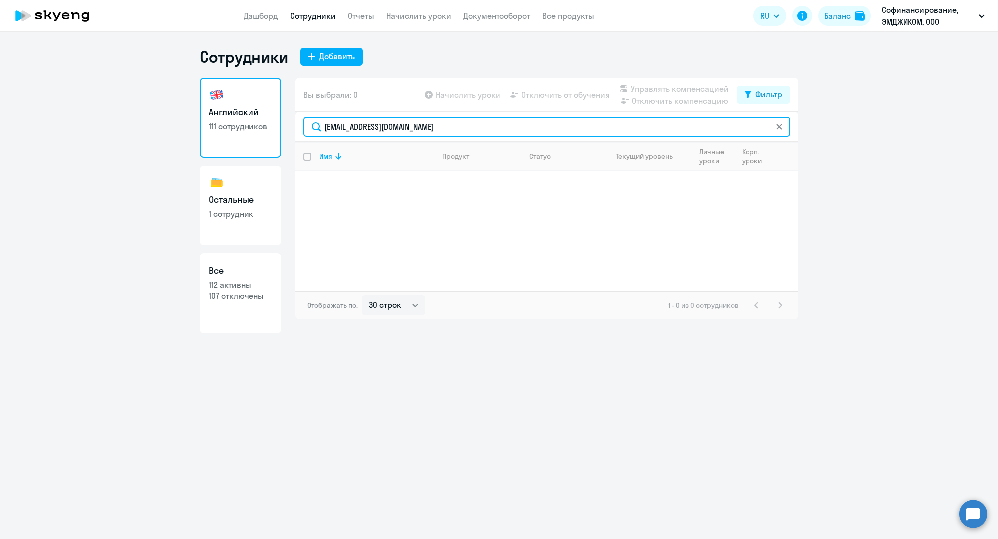
click at [334, 125] on input "[EMAIL_ADDRESS][DOMAIN_NAME]" at bounding box center [546, 127] width 487 height 20
paste input "k.dronova"
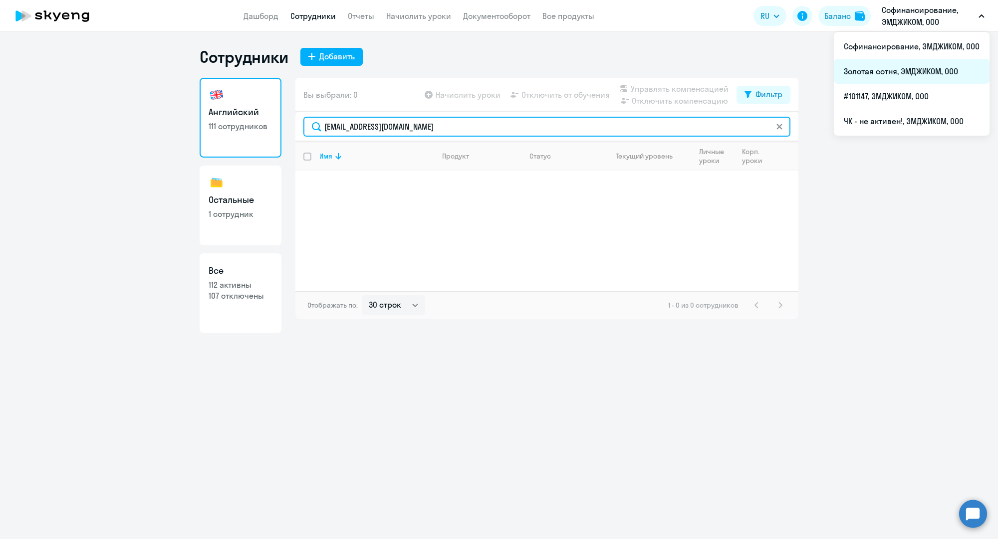
type input "[EMAIL_ADDRESS][DOMAIN_NAME]"
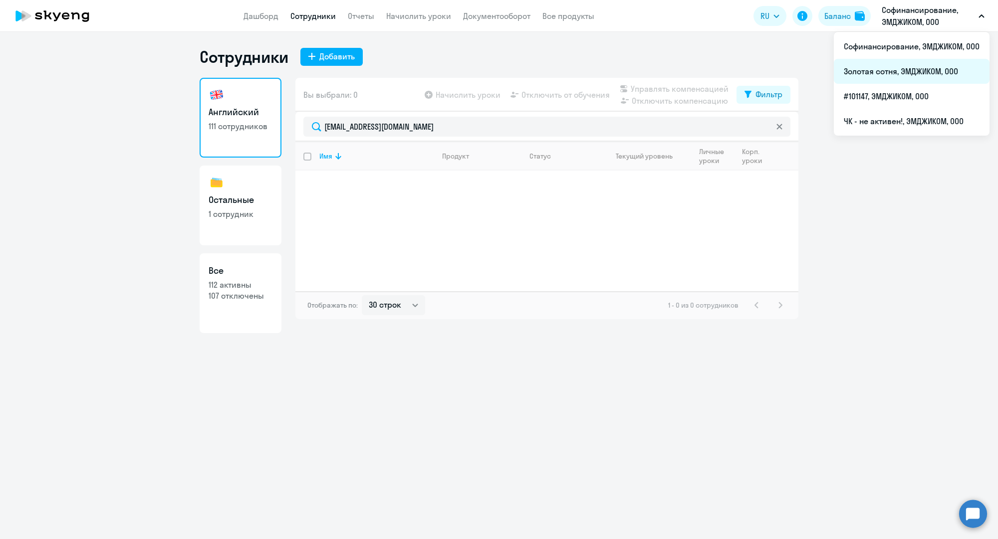
click at [899, 69] on li "Золотая сотня, ЭМДЖИКОМ, ООО" at bounding box center [912, 71] width 156 height 25
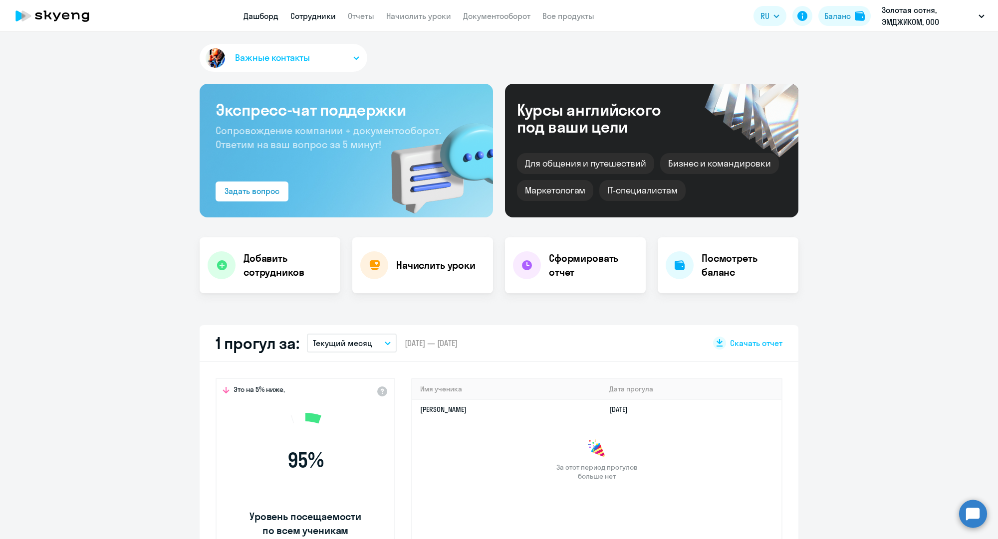
click at [318, 11] on link "Сотрудники" at bounding box center [312, 16] width 45 height 10
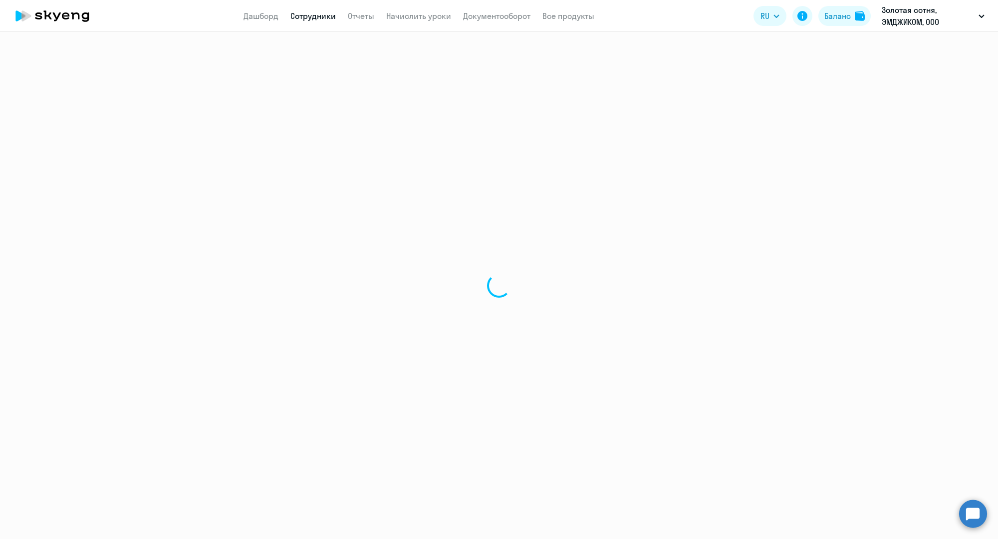
select select "30"
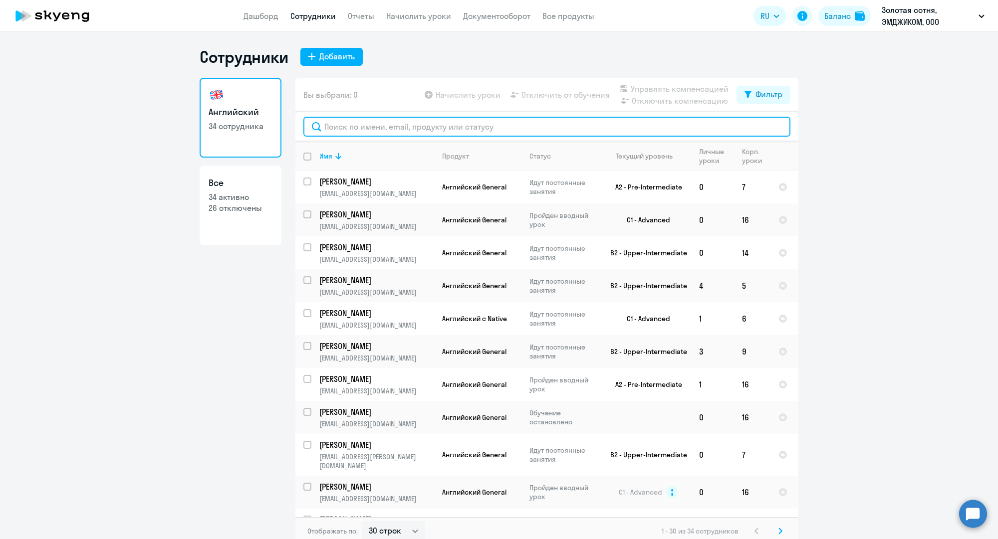
click at [399, 136] on input "text" at bounding box center [546, 127] width 487 height 20
paste input "[EMAIL_ADDRESS][DOMAIN_NAME]"
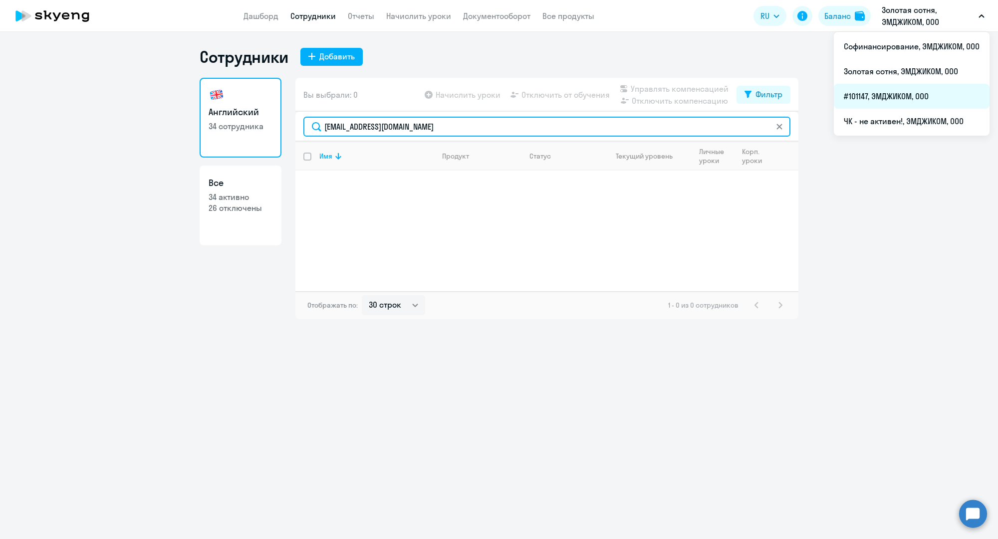
type input "[EMAIL_ADDRESS][DOMAIN_NAME]"
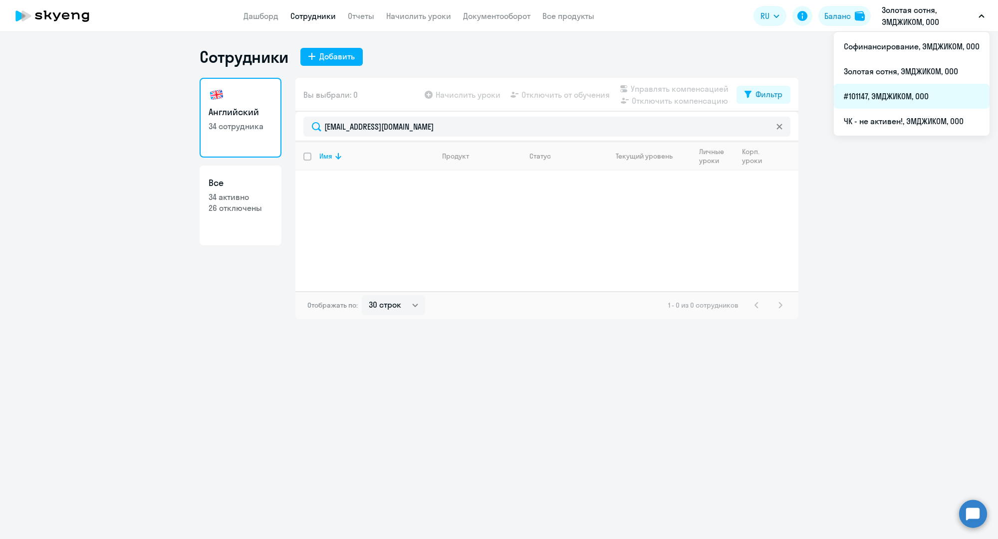
click at [893, 93] on li "#101147, ЭМДЖИКОМ, ООО" at bounding box center [912, 96] width 156 height 25
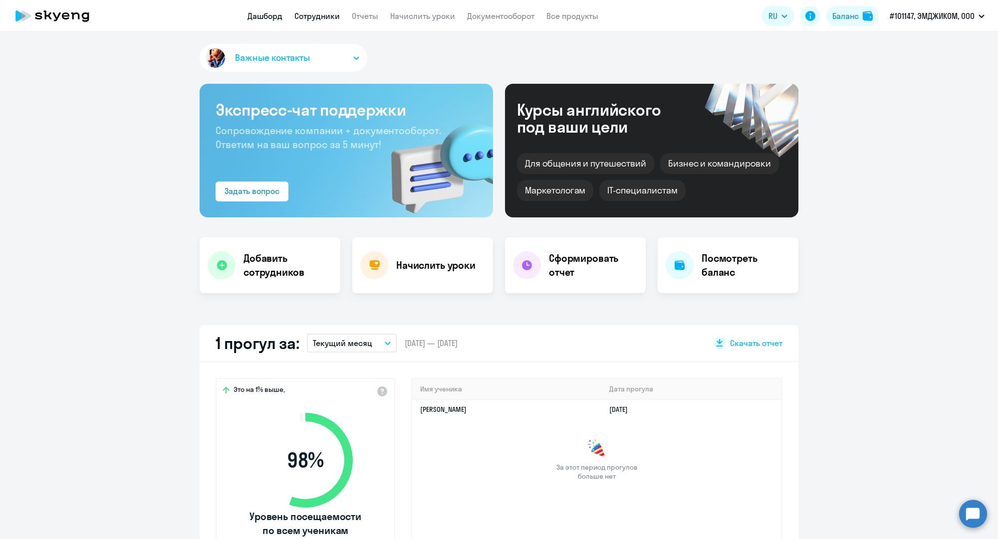
click at [310, 14] on link "Сотрудники" at bounding box center [316, 16] width 45 height 10
select select "30"
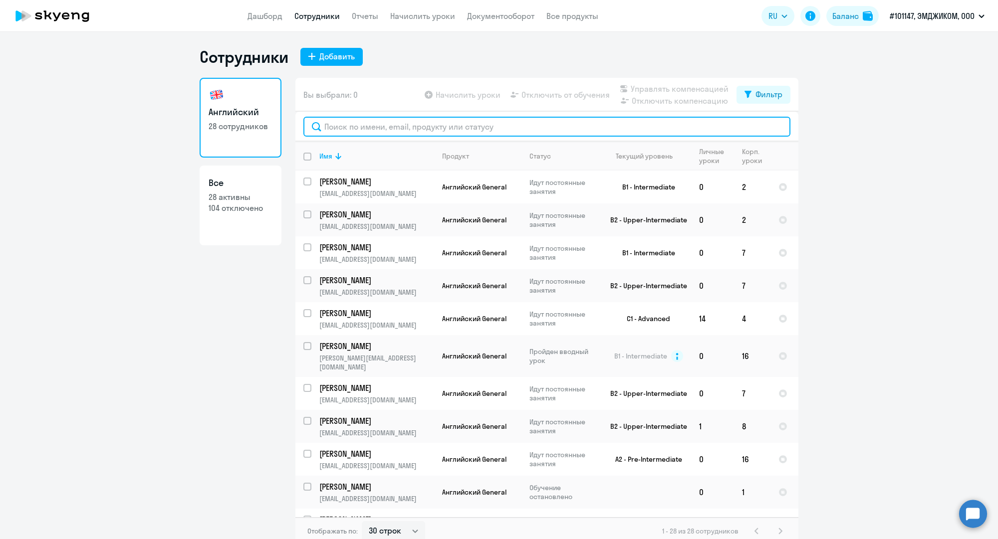
click at [367, 122] on input "text" at bounding box center [546, 127] width 487 height 20
paste input "[EMAIL_ADDRESS][DOMAIN_NAME]"
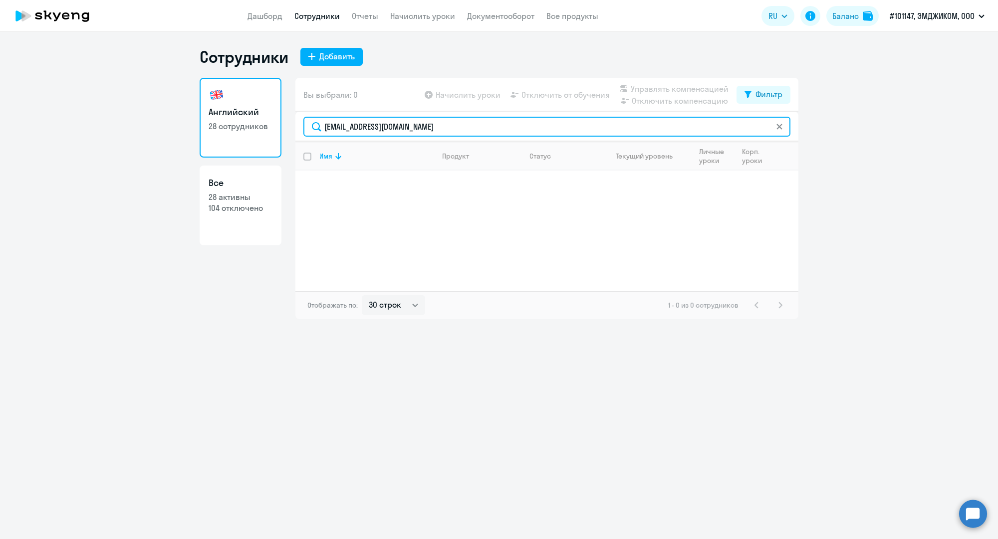
click at [355, 121] on input "[EMAIL_ADDRESS][DOMAIN_NAME]" at bounding box center [546, 127] width 487 height 20
paste input "m.ruchkin"
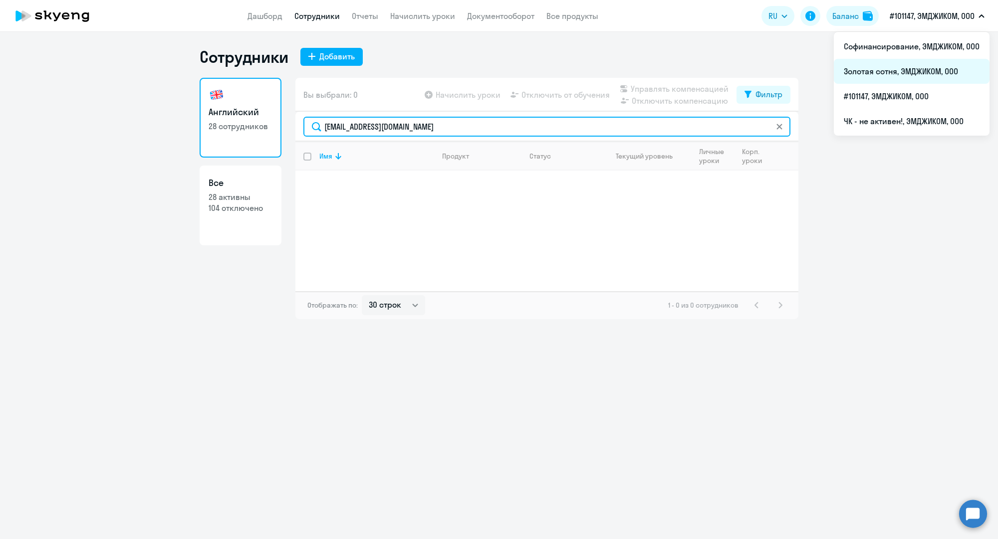
type input "[EMAIL_ADDRESS][DOMAIN_NAME]"
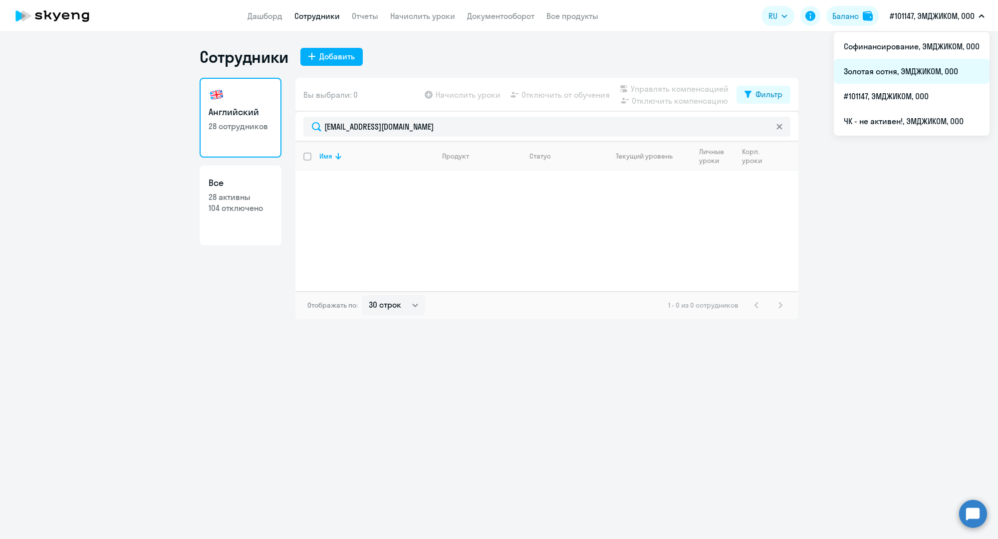
click at [904, 66] on li "Золотая сотня, ЭМДЖИКОМ, ООО" at bounding box center [912, 71] width 156 height 25
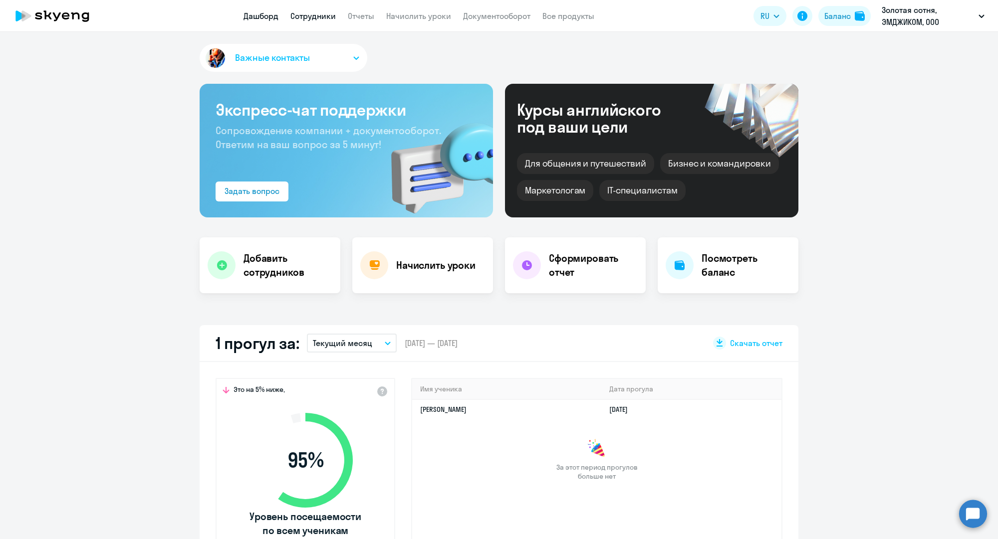
click at [323, 20] on link "Сотрудники" at bounding box center [312, 16] width 45 height 10
select select "30"
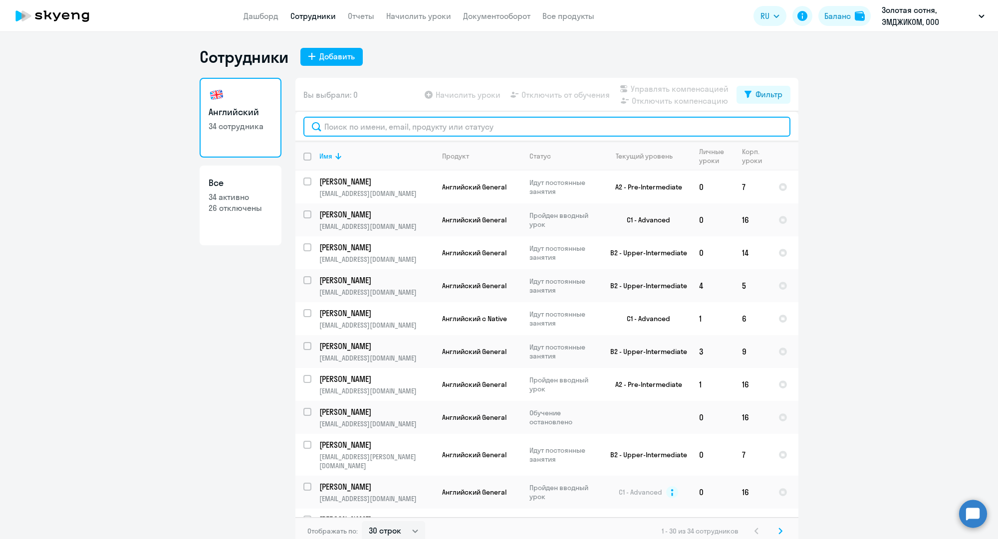
click at [454, 127] on input "text" at bounding box center [546, 127] width 487 height 20
paste input "[EMAIL_ADDRESS][DOMAIN_NAME]"
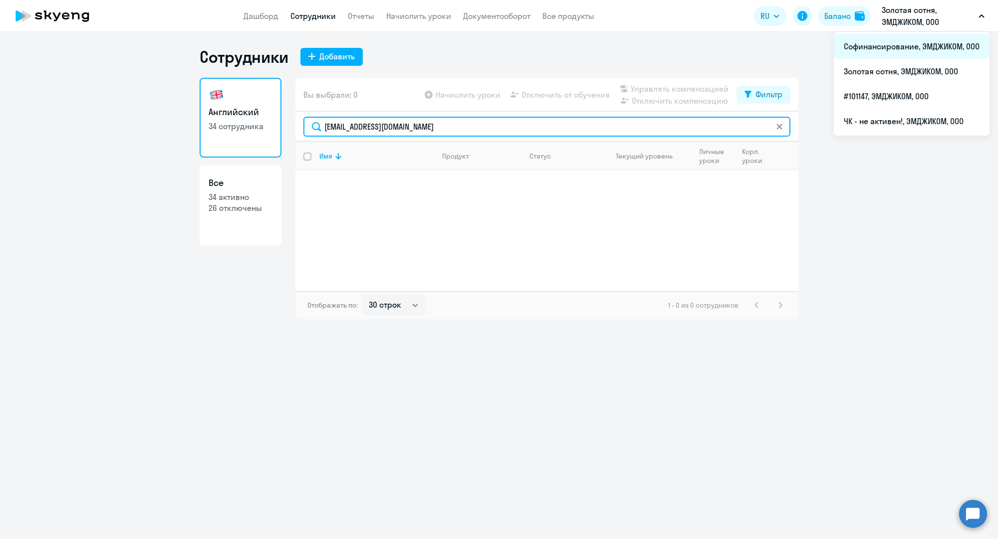
type input "[EMAIL_ADDRESS][DOMAIN_NAME]"
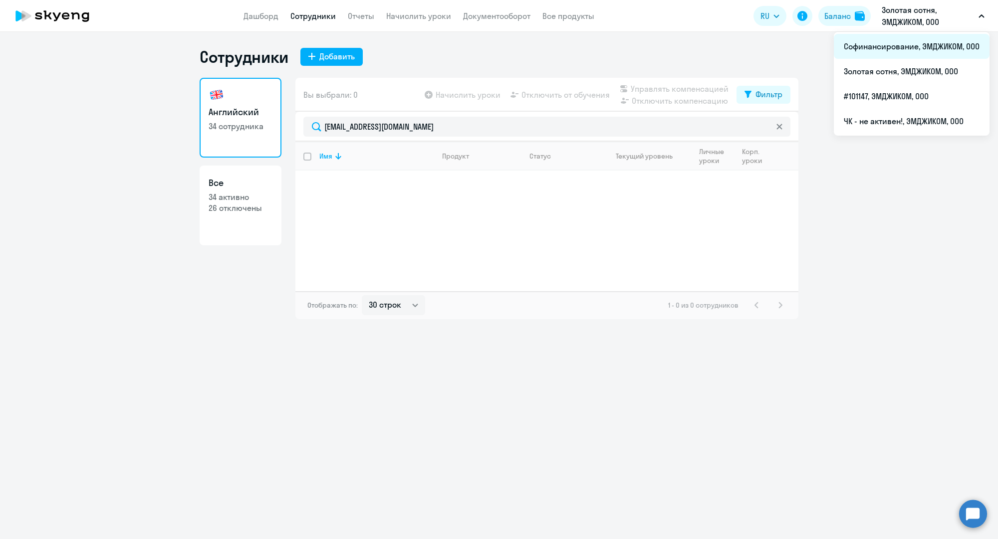
click at [894, 43] on li "Софинансирование, ЭМДЖИКОМ, ООО" at bounding box center [912, 46] width 156 height 25
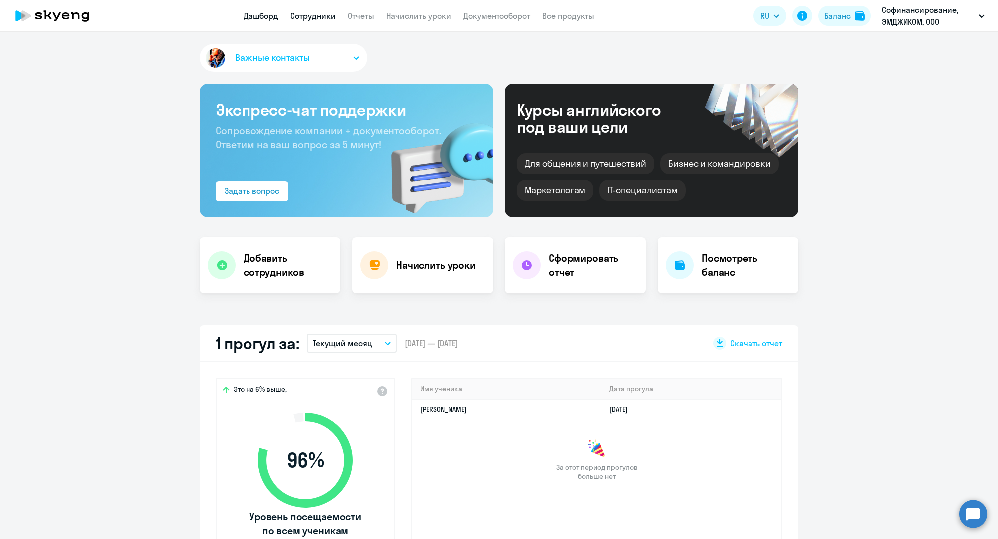
click at [324, 16] on link "Сотрудники" at bounding box center [312, 16] width 45 height 10
select select "30"
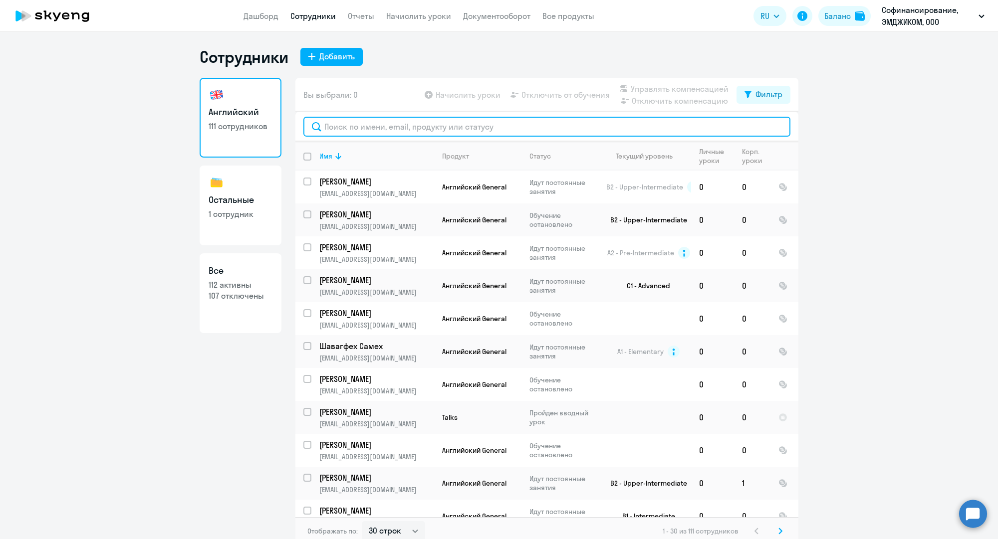
click at [360, 128] on input "text" at bounding box center [546, 127] width 487 height 20
paste input "[EMAIL_ADDRESS][DOMAIN_NAME]"
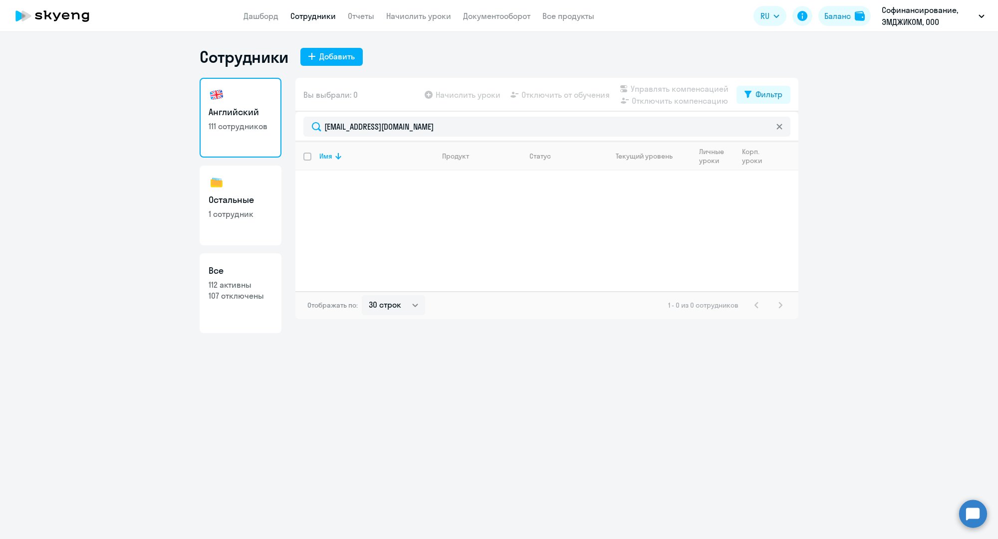
click at [322, 19] on link "Сотрудники" at bounding box center [312, 16] width 45 height 10
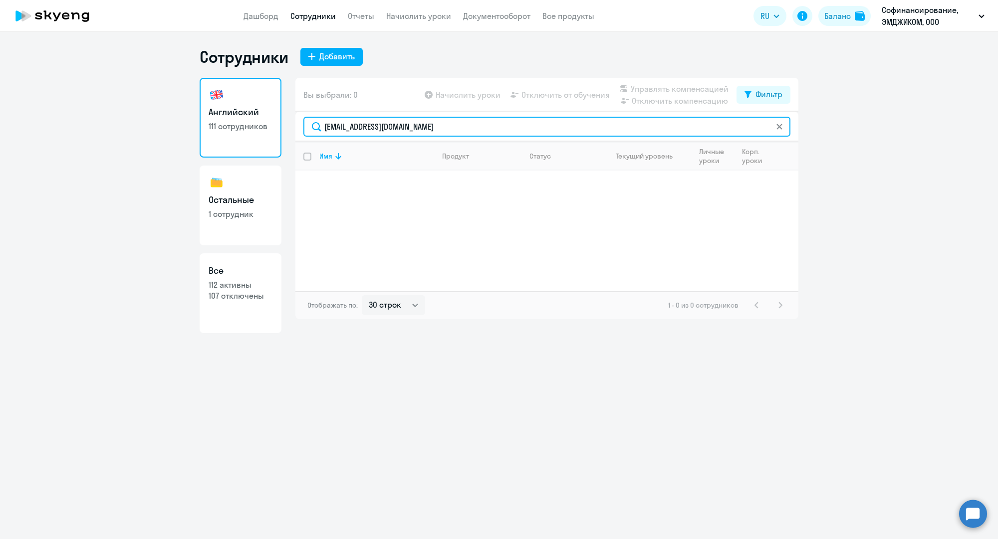
click at [358, 120] on input "[EMAIL_ADDRESS][DOMAIN_NAME]" at bounding box center [546, 127] width 487 height 20
paste input "e.turmorezov"
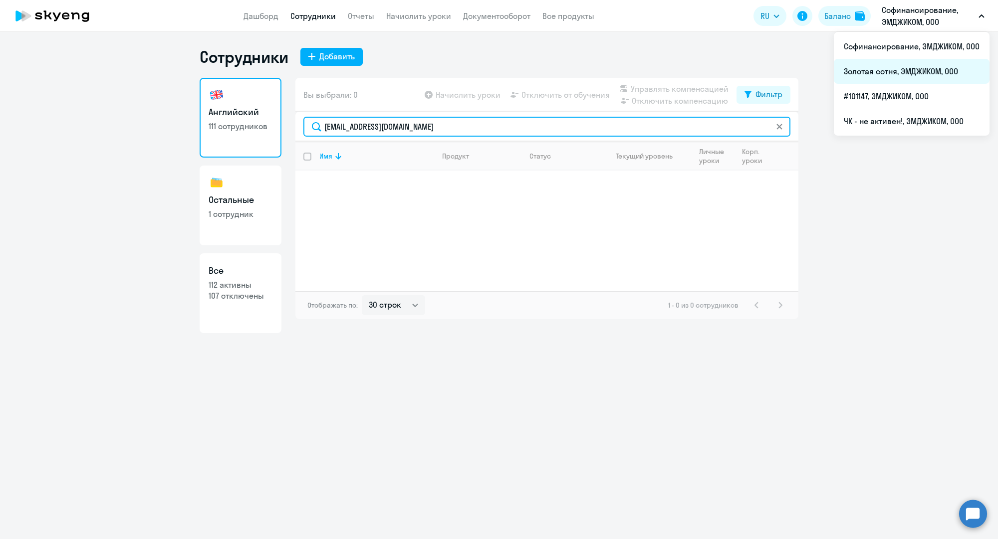
type input "[EMAIL_ADDRESS][DOMAIN_NAME]"
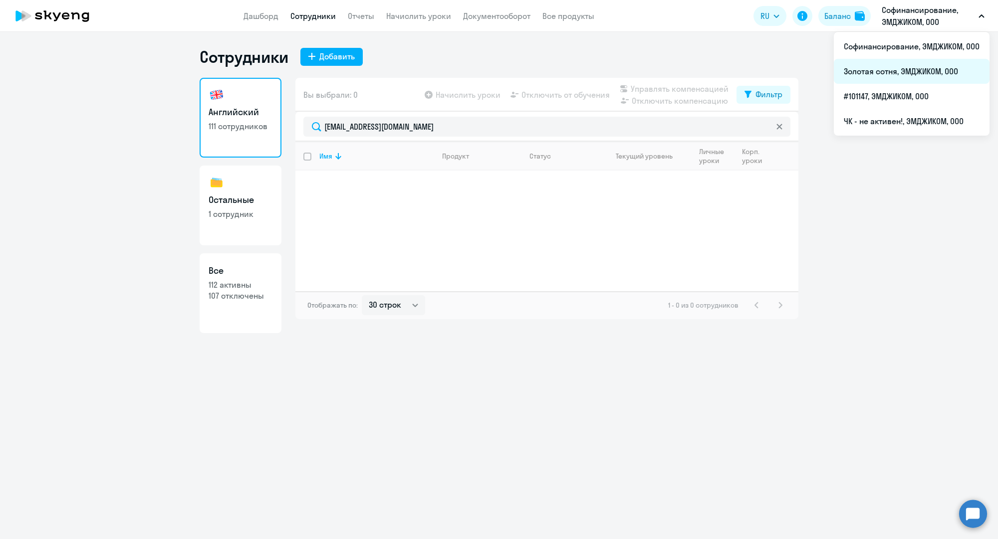
click at [886, 70] on li "Золотая сотня, ЭМДЖИКОМ, ООО" at bounding box center [912, 71] width 156 height 25
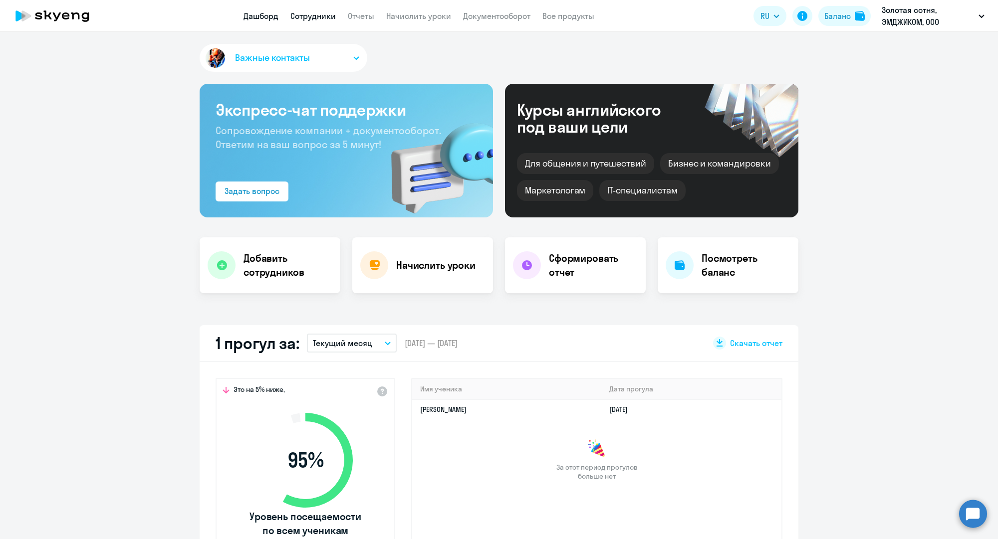
click at [314, 19] on link "Сотрудники" at bounding box center [312, 16] width 45 height 10
select select "30"
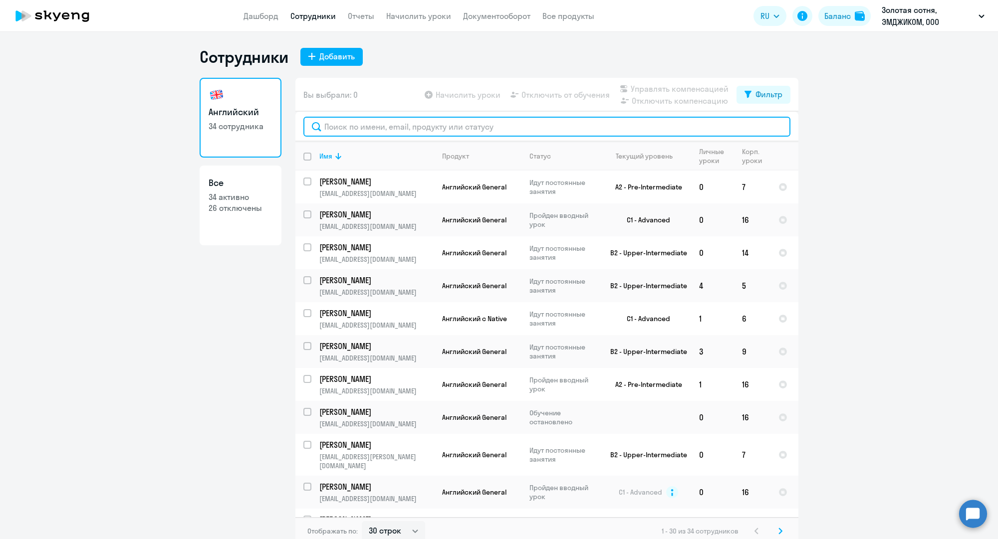
click at [417, 124] on input "text" at bounding box center [546, 127] width 487 height 20
paste input "[EMAIL_ADDRESS][DOMAIN_NAME]"
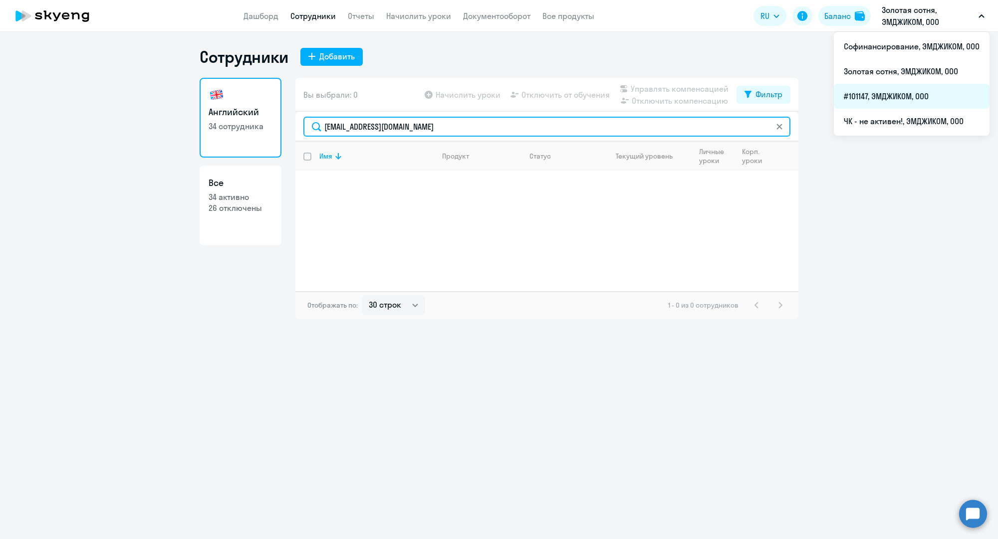
type input "[EMAIL_ADDRESS][DOMAIN_NAME]"
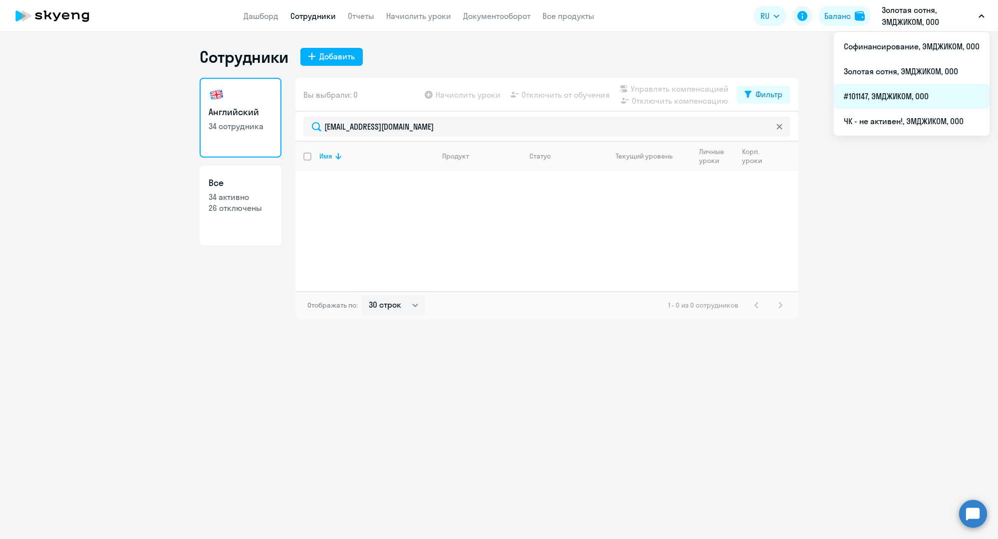
click at [880, 92] on li "#101147, ЭМДЖИКОМ, ООО" at bounding box center [912, 96] width 156 height 25
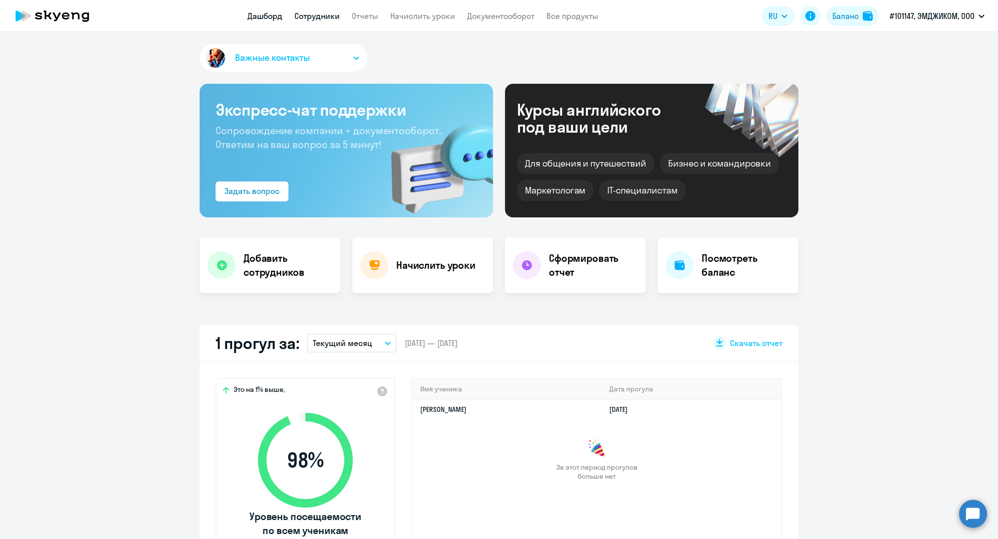
click at [317, 14] on link "Сотрудники" at bounding box center [316, 16] width 45 height 10
select select "30"
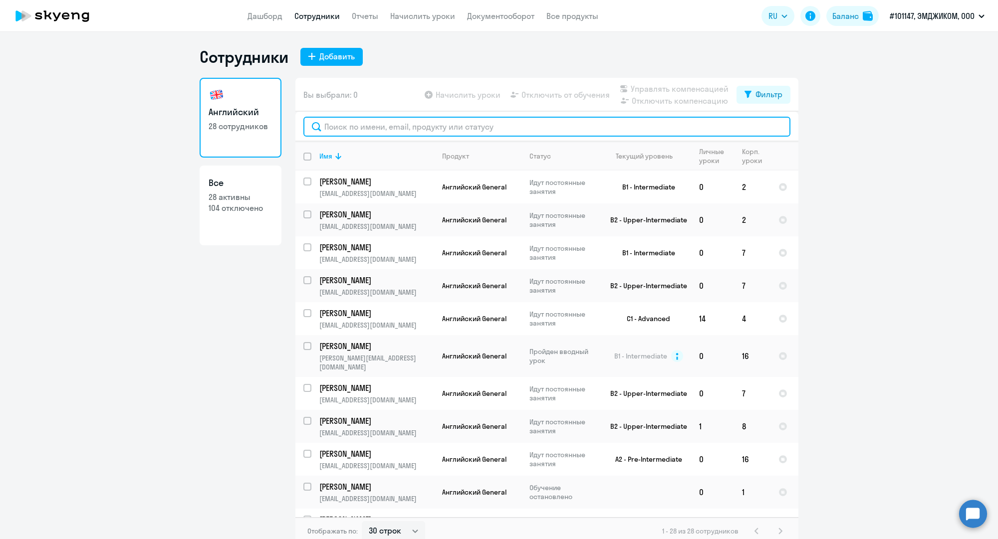
click at [380, 123] on input "text" at bounding box center [546, 127] width 487 height 20
paste input "[EMAIL_ADDRESS][DOMAIN_NAME]"
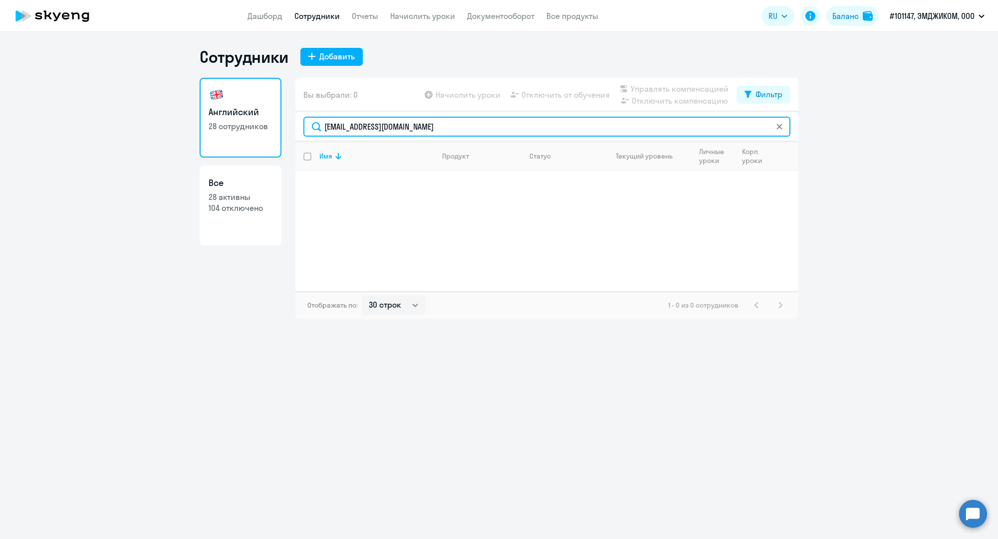
click at [351, 125] on input "[EMAIL_ADDRESS][DOMAIN_NAME]" at bounding box center [546, 127] width 487 height 20
paste input "a.tsyplak"
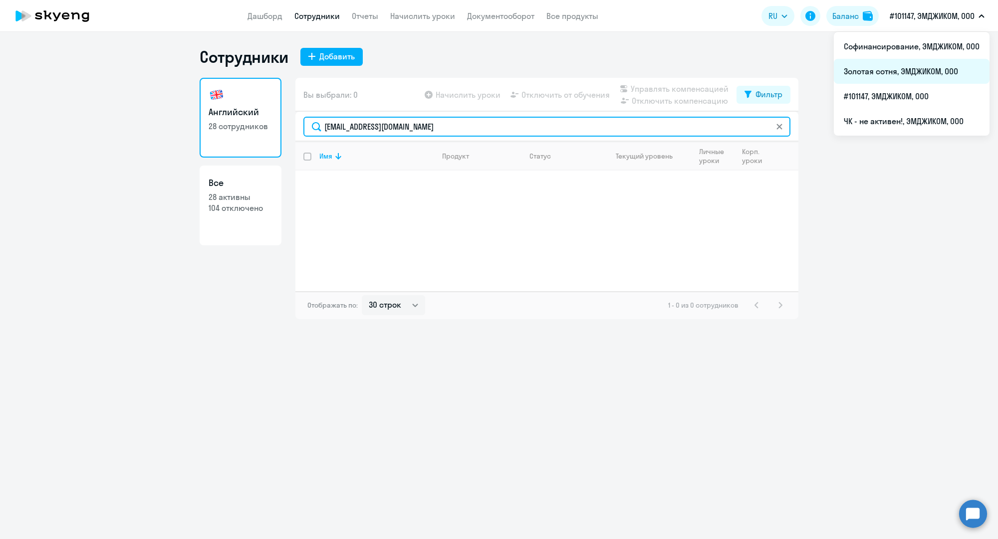
type input "[EMAIL_ADDRESS][DOMAIN_NAME]"
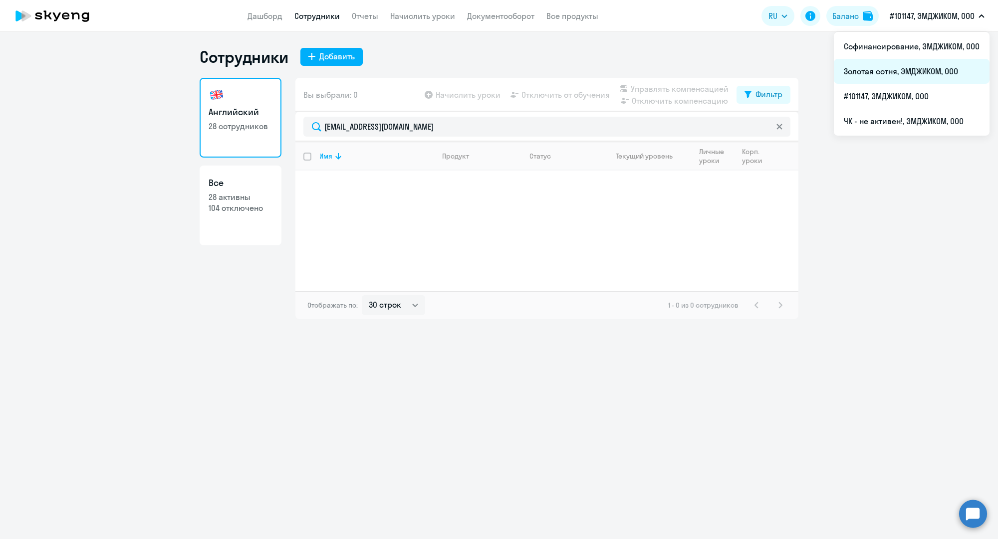
click at [906, 75] on li "Золотая сотня, ЭМДЖИКОМ, ООО" at bounding box center [912, 71] width 156 height 25
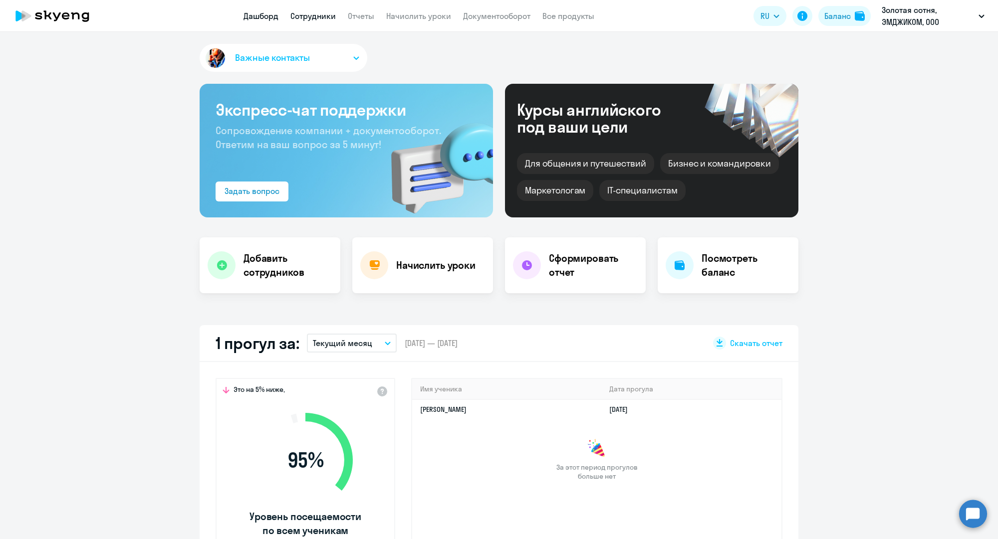
click at [325, 17] on link "Сотрудники" at bounding box center [312, 16] width 45 height 10
select select "30"
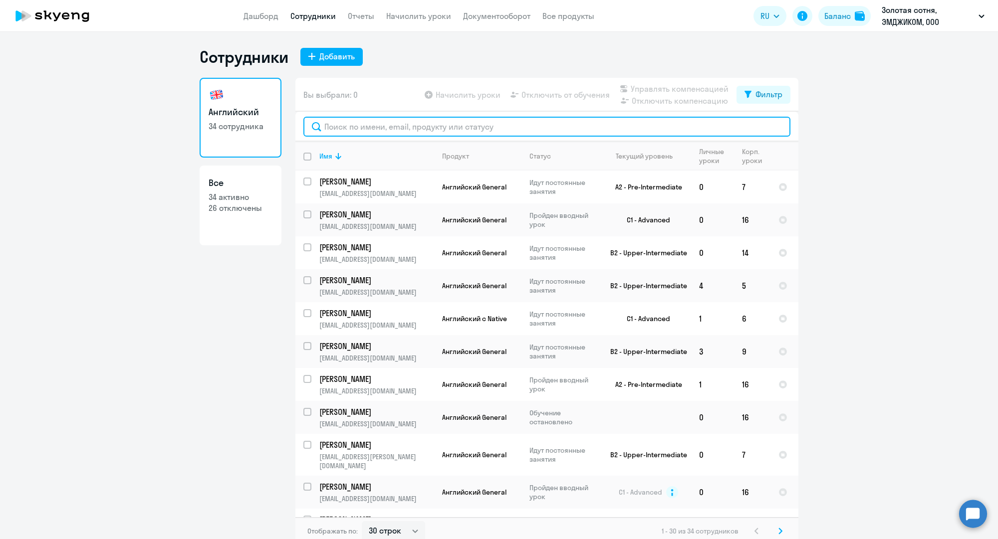
click at [408, 127] on input "text" at bounding box center [546, 127] width 487 height 20
paste input "[EMAIL_ADDRESS][DOMAIN_NAME]"
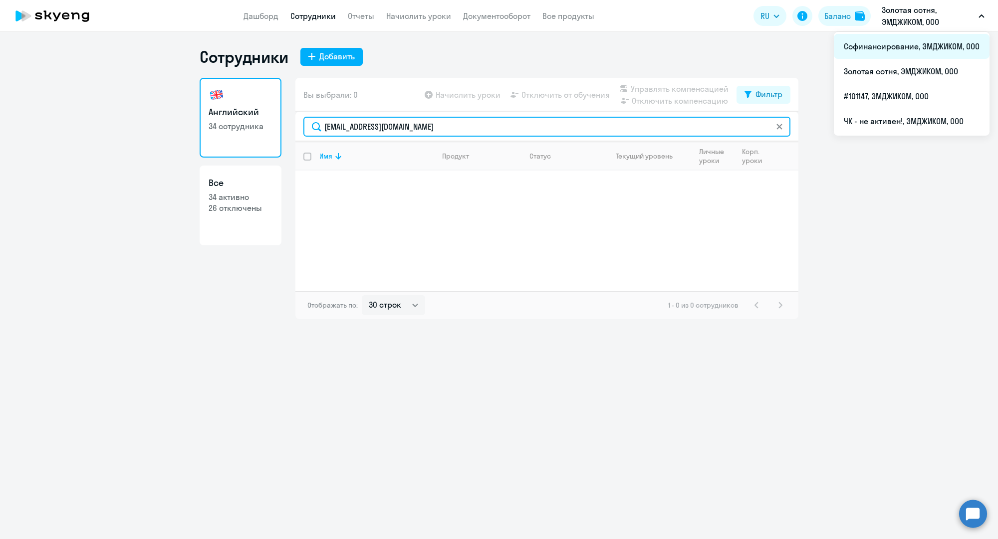
type input "[EMAIL_ADDRESS][DOMAIN_NAME]"
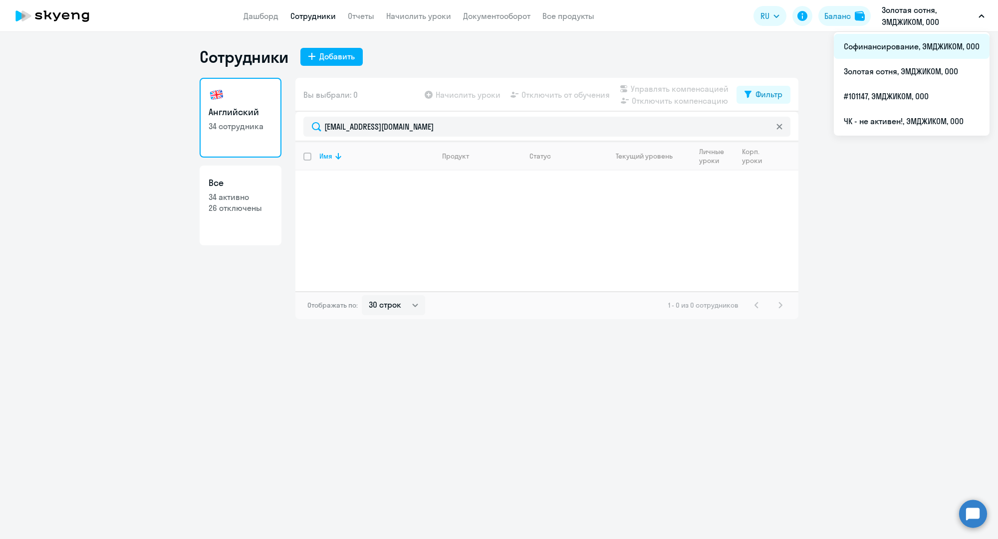
click at [886, 49] on li "Софинансирование, ЭМДЖИКОМ, ООО" at bounding box center [912, 46] width 156 height 25
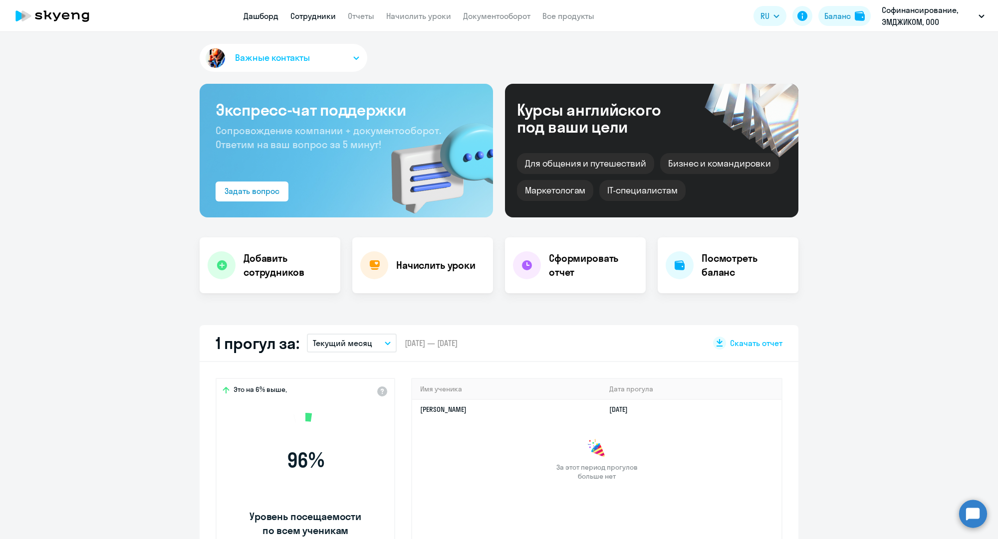
click at [307, 14] on link "Сотрудники" at bounding box center [312, 16] width 45 height 10
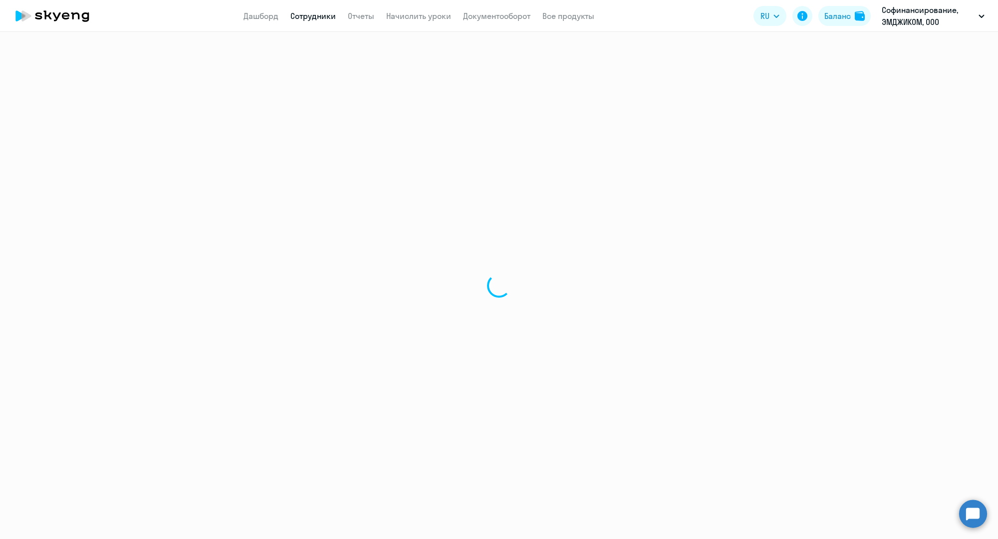
select select "30"
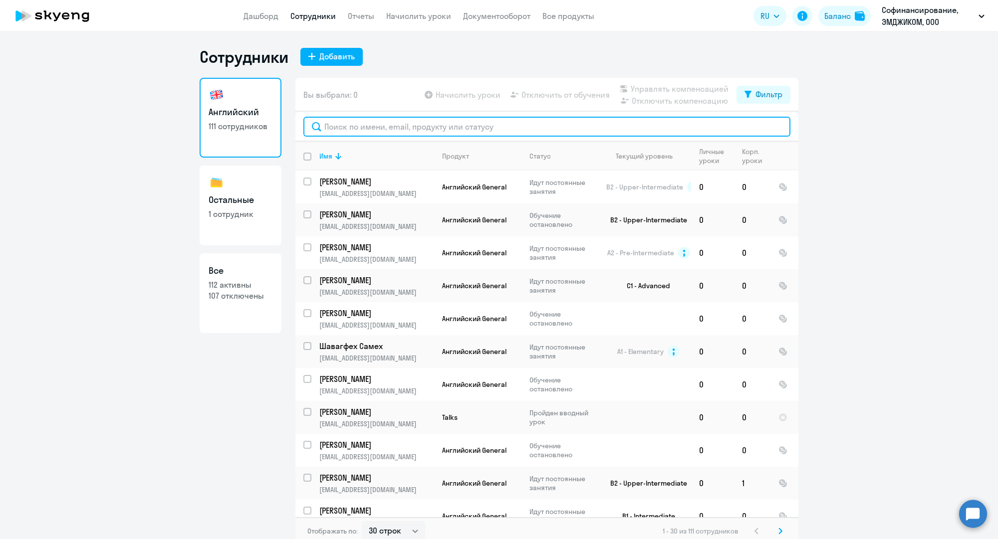
click at [406, 132] on input "text" at bounding box center [546, 127] width 487 height 20
paste input "[EMAIL_ADDRESS][DOMAIN_NAME]"
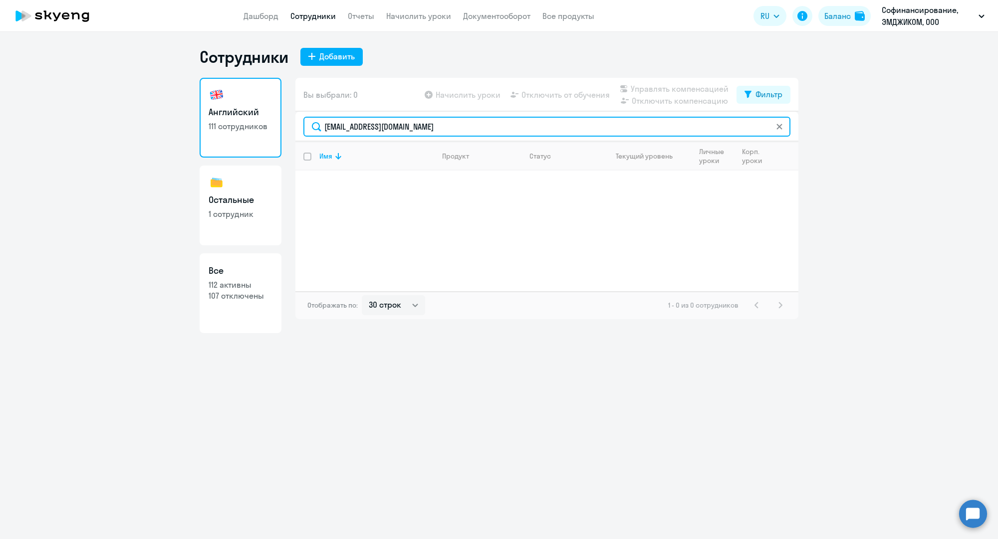
type input "[EMAIL_ADDRESS][DOMAIN_NAME]"
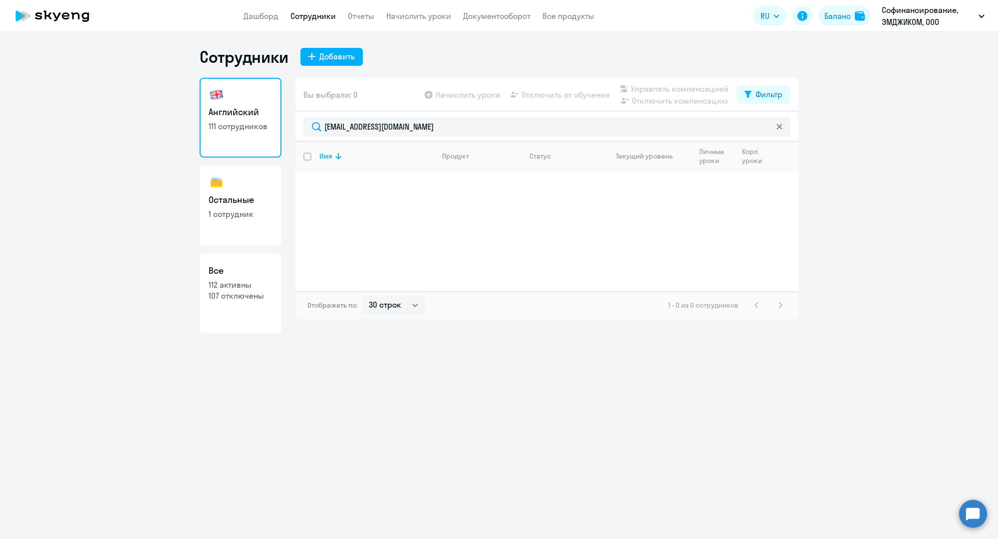
click at [315, 16] on link "Сотрудники" at bounding box center [312, 16] width 45 height 10
